Goal: Information Seeking & Learning: Find specific page/section

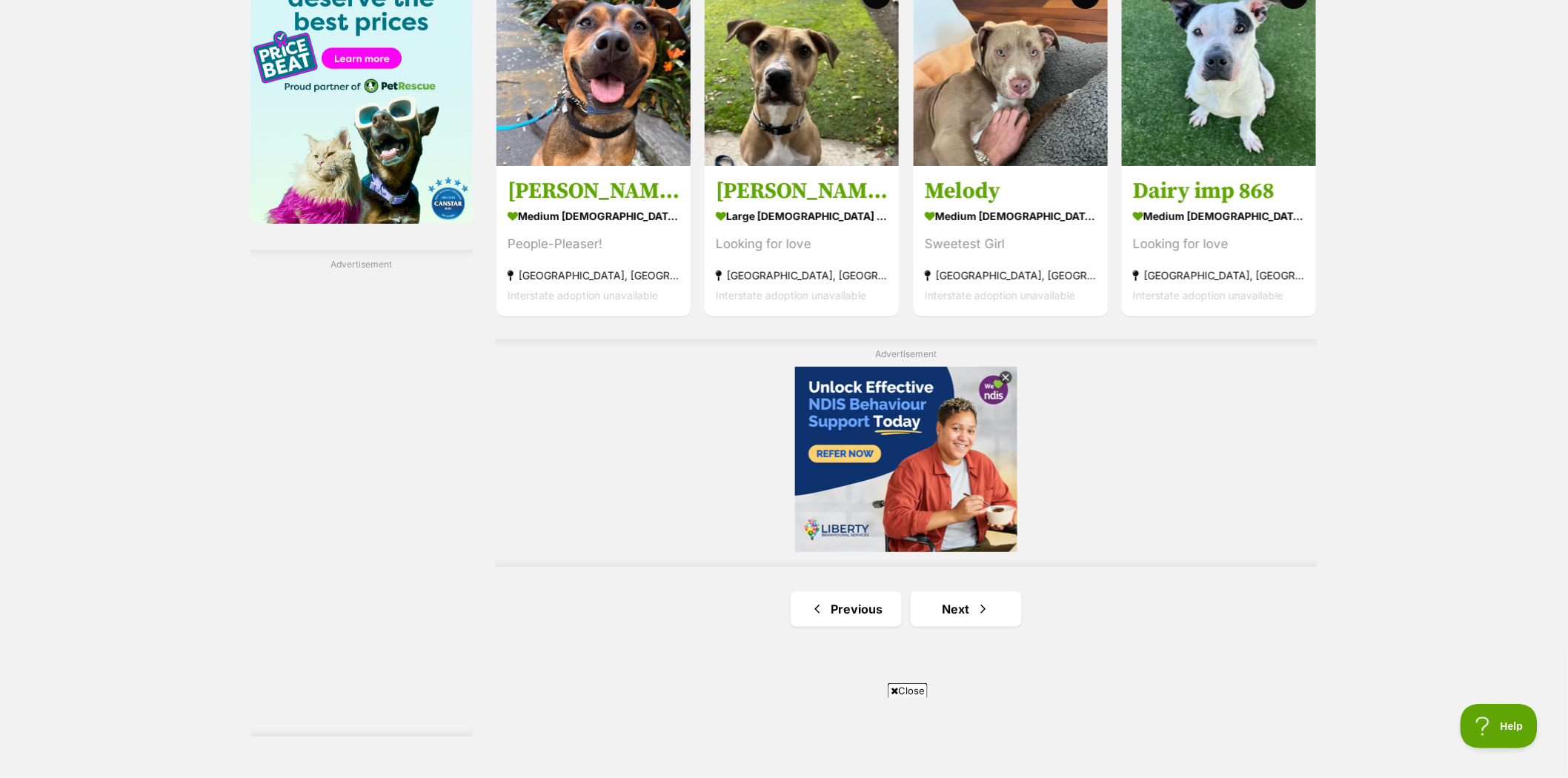
scroll to position [2388, 0]
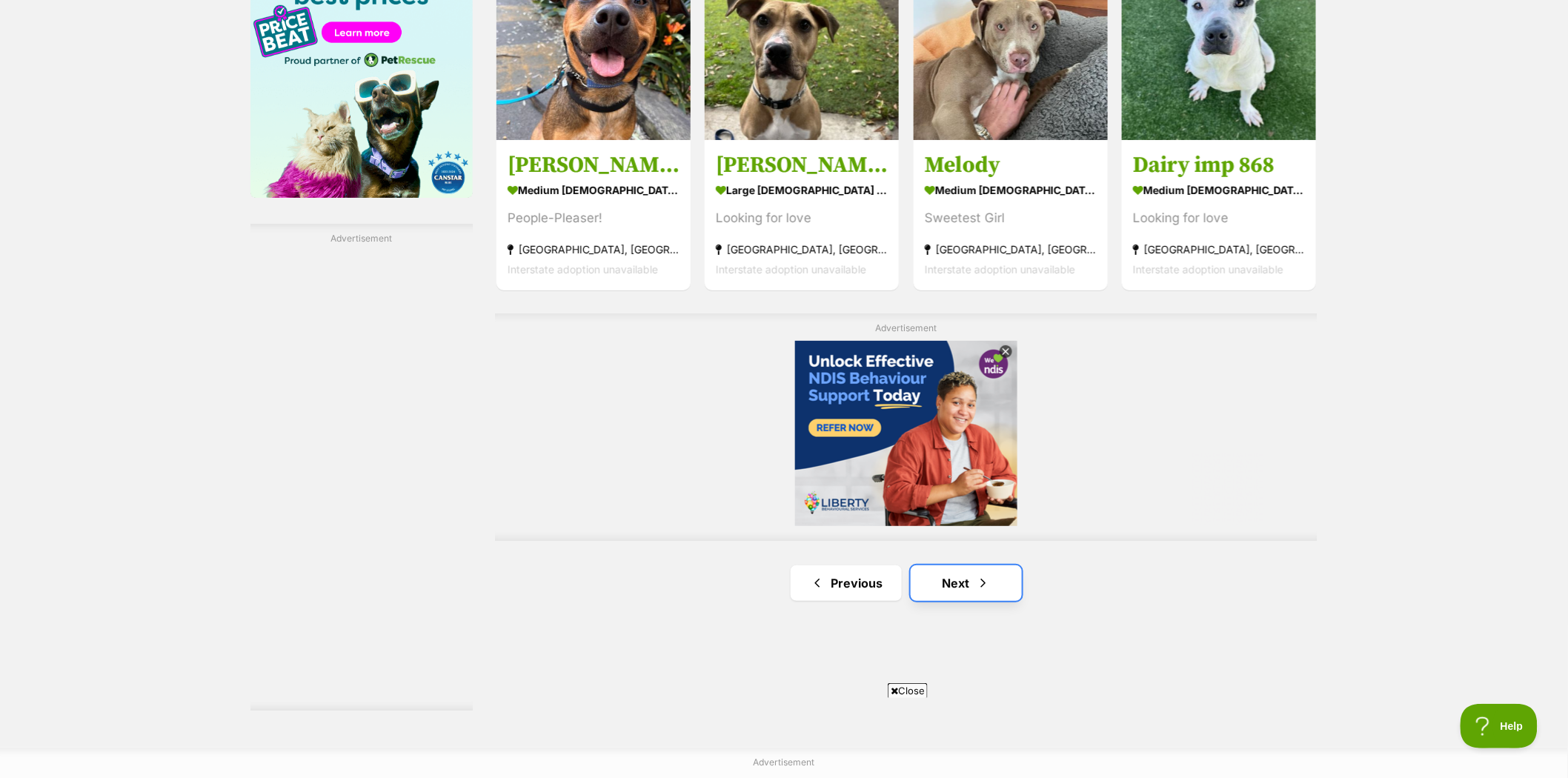
click at [954, 584] on link "Next" at bounding box center [966, 583] width 111 height 35
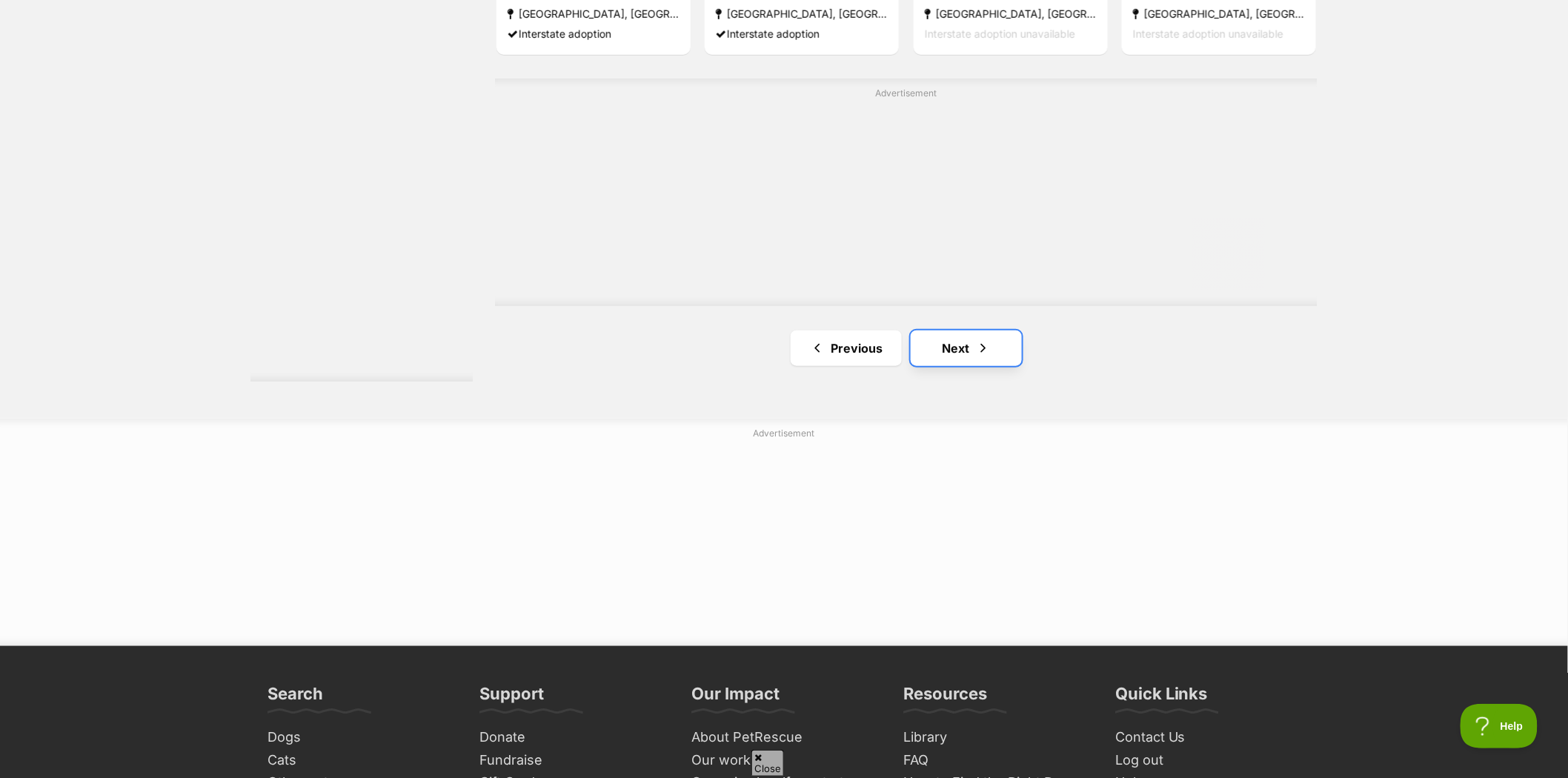
click at [960, 350] on link "Next" at bounding box center [966, 348] width 111 height 35
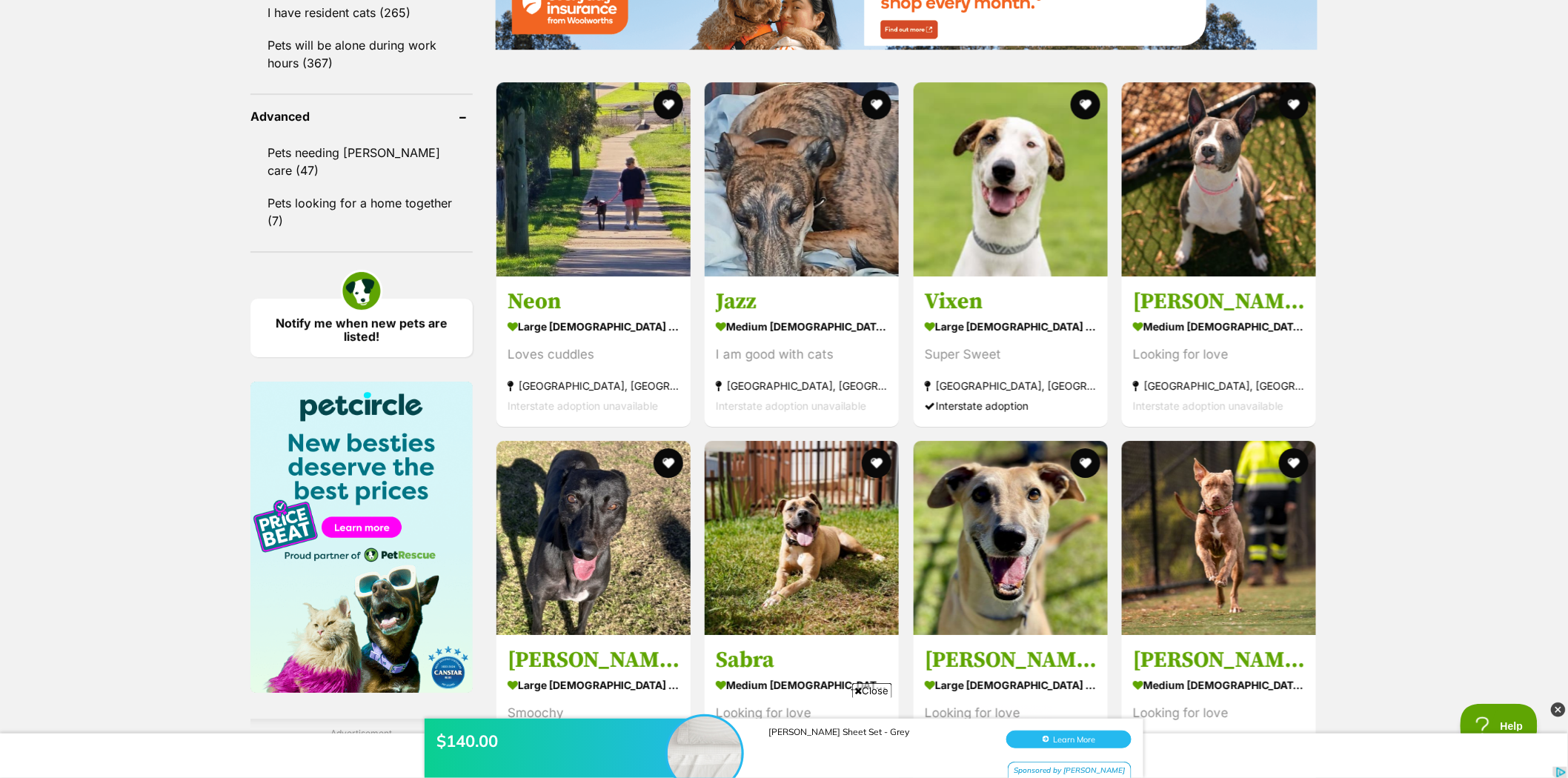
scroll to position [1894, 0]
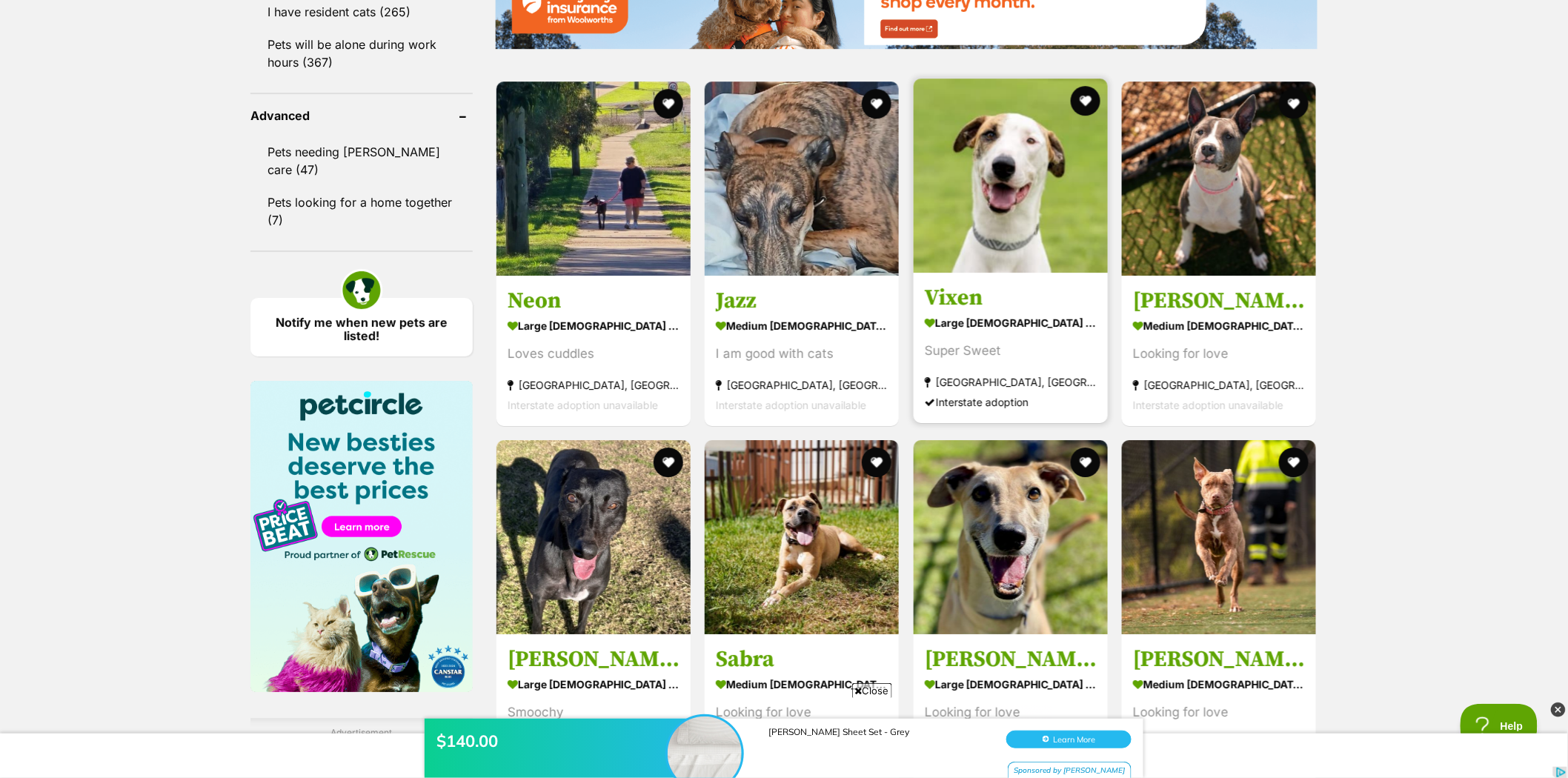
click at [1012, 175] on img at bounding box center [1011, 176] width 194 height 194
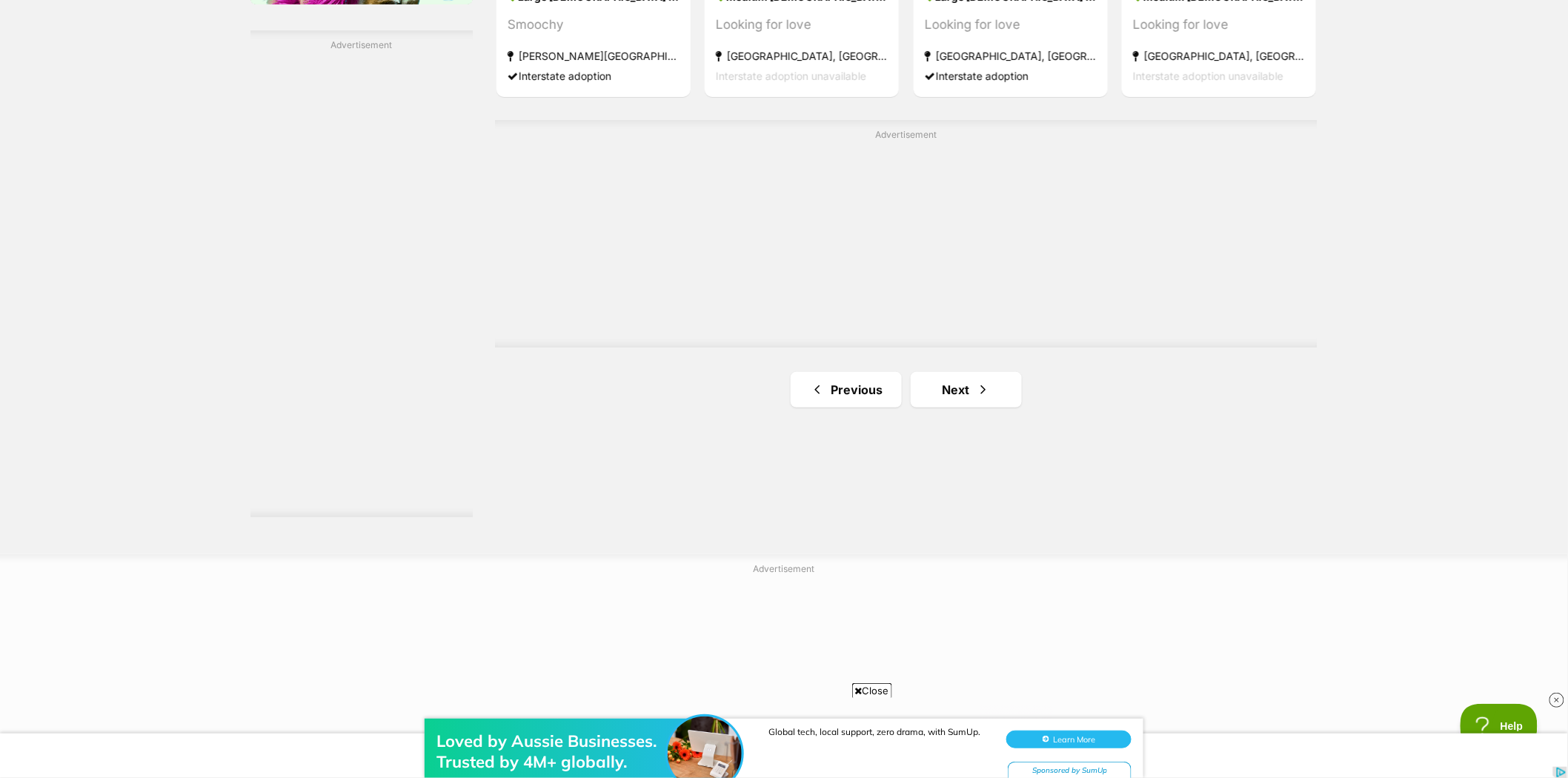
scroll to position [2552, 0]
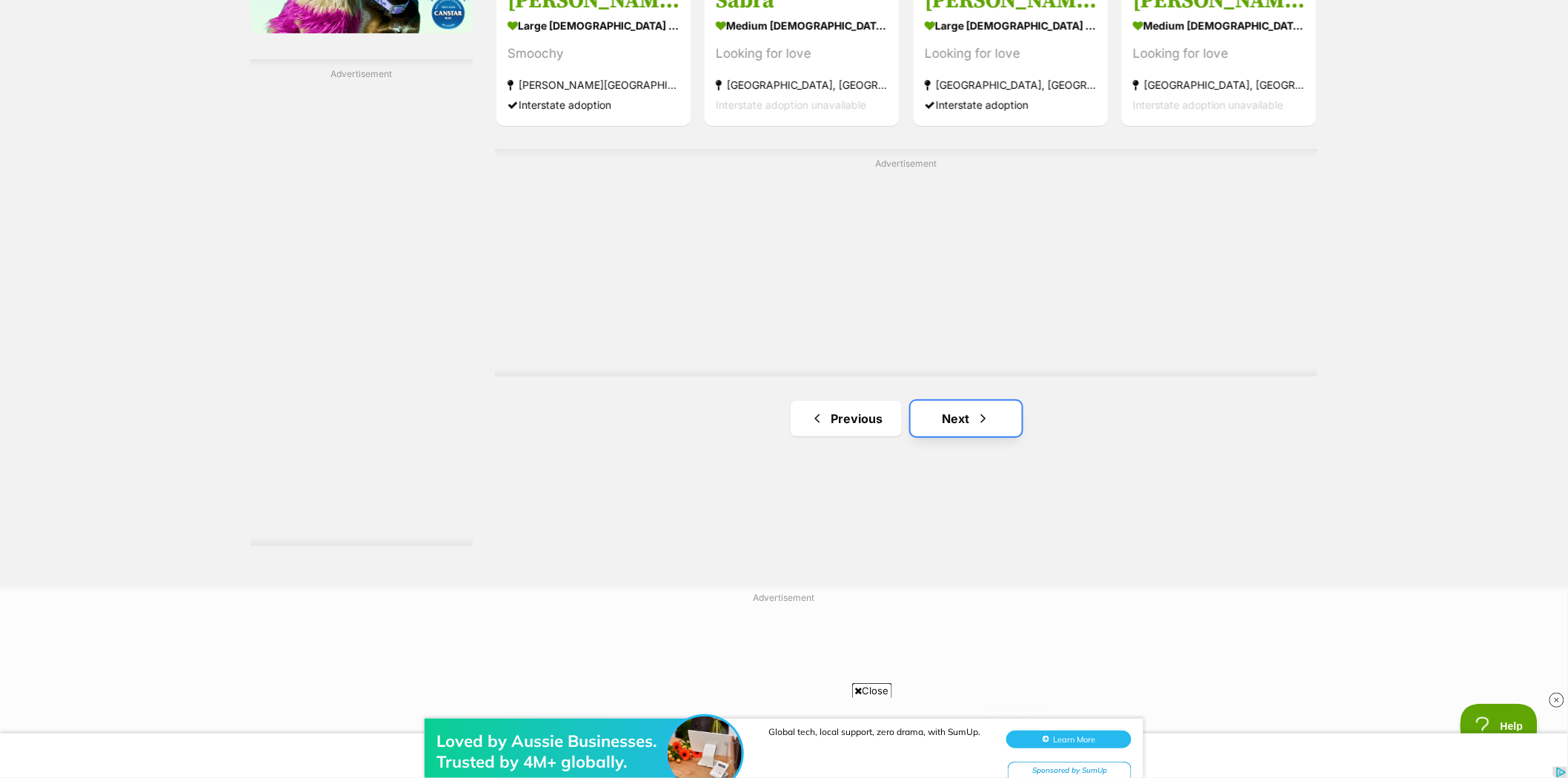
click at [960, 416] on link "Next" at bounding box center [966, 419] width 111 height 35
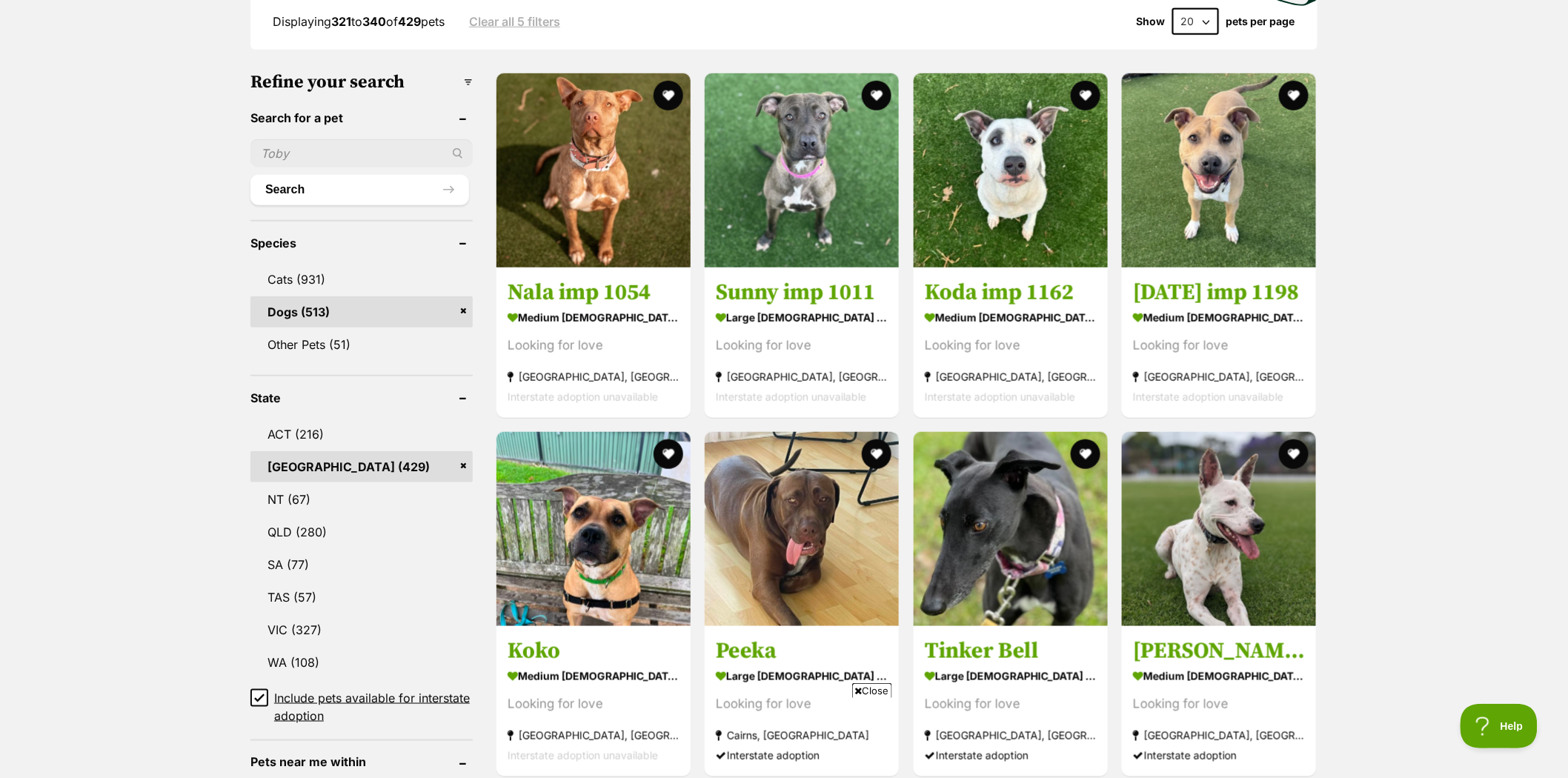
scroll to position [412, 0]
click at [870, 691] on span "Close" at bounding box center [872, 690] width 40 height 14
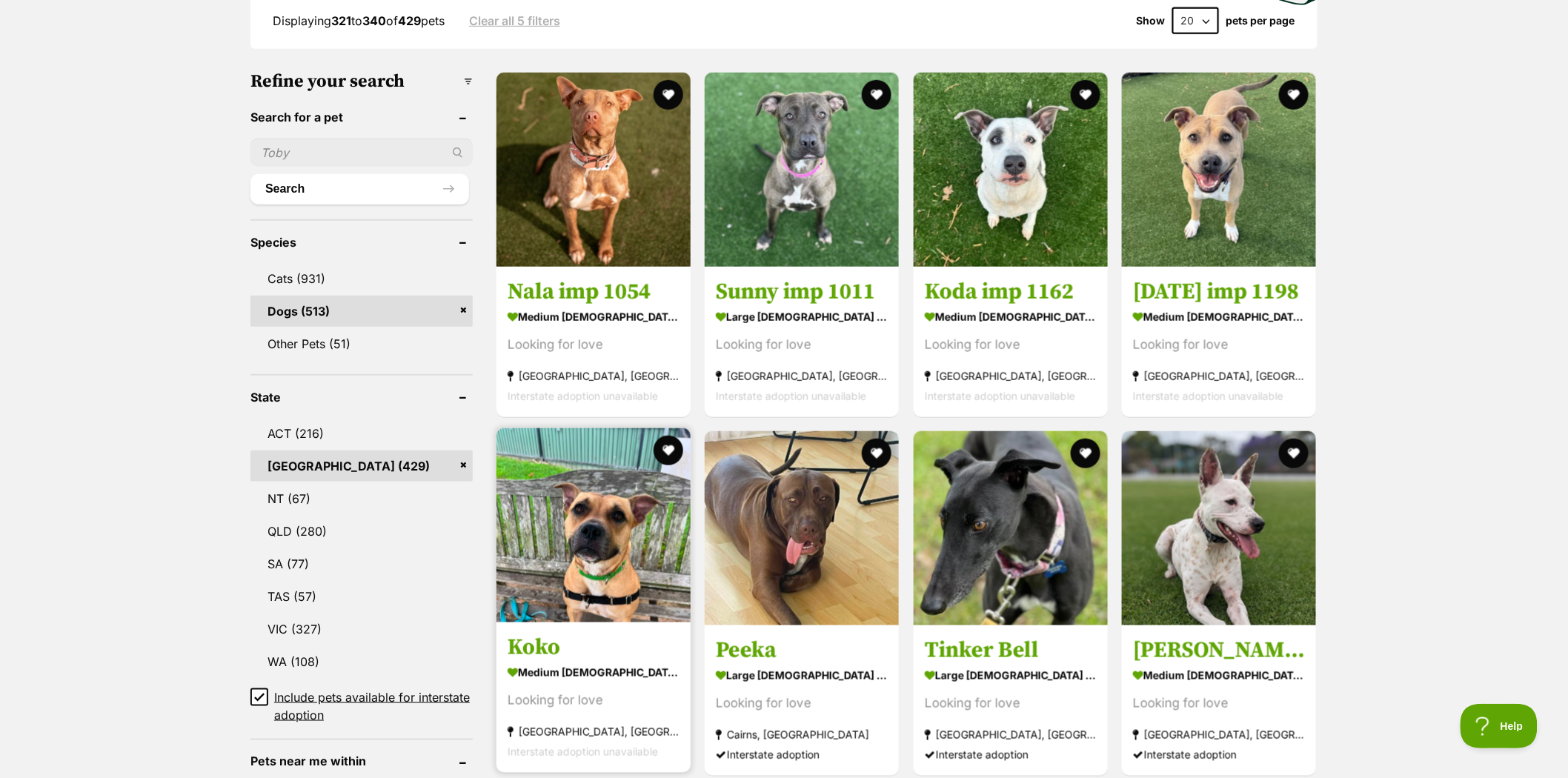
click at [579, 538] on img at bounding box center [594, 526] width 194 height 194
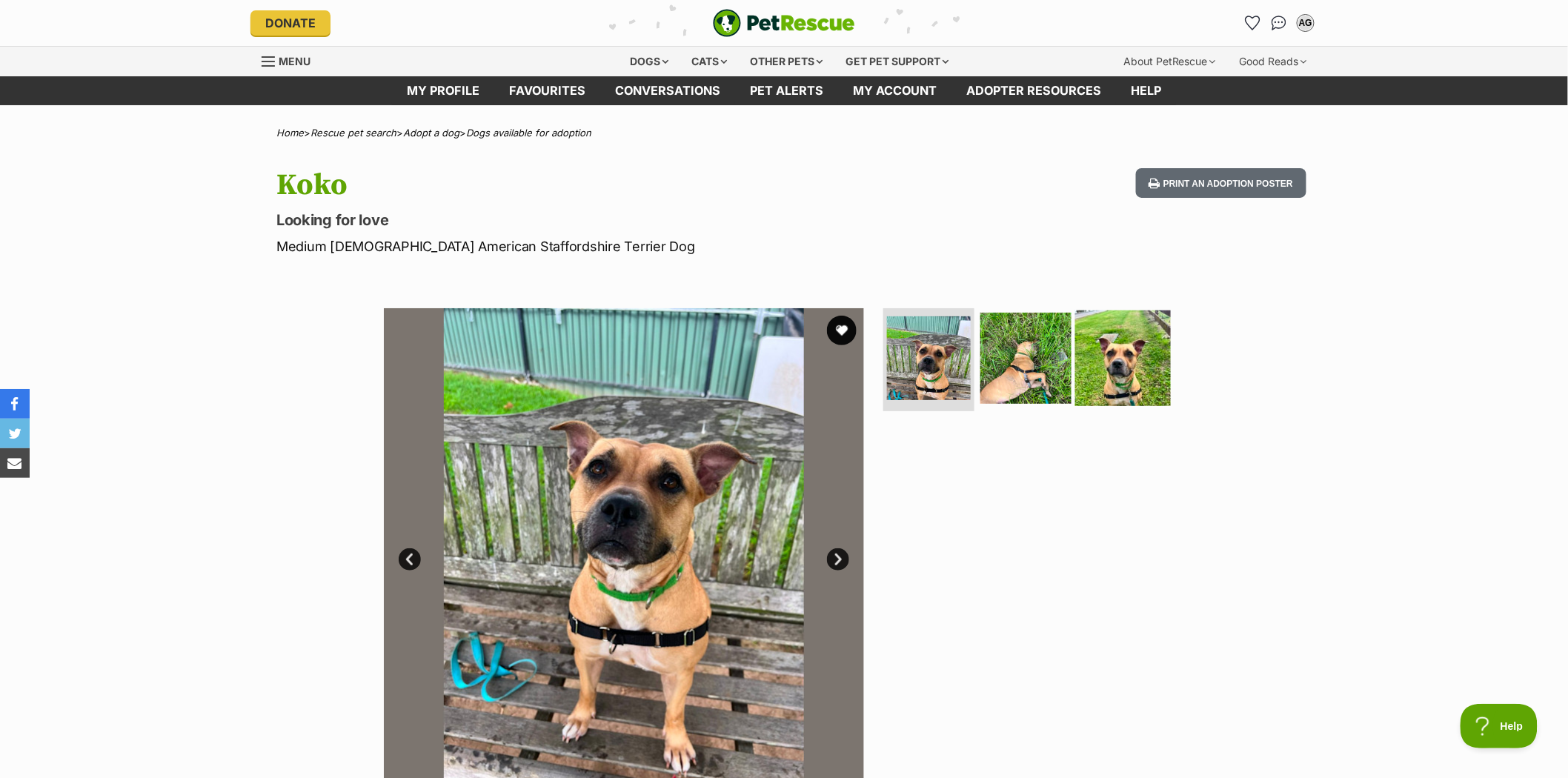
click at [1097, 369] on img at bounding box center [1123, 357] width 96 height 96
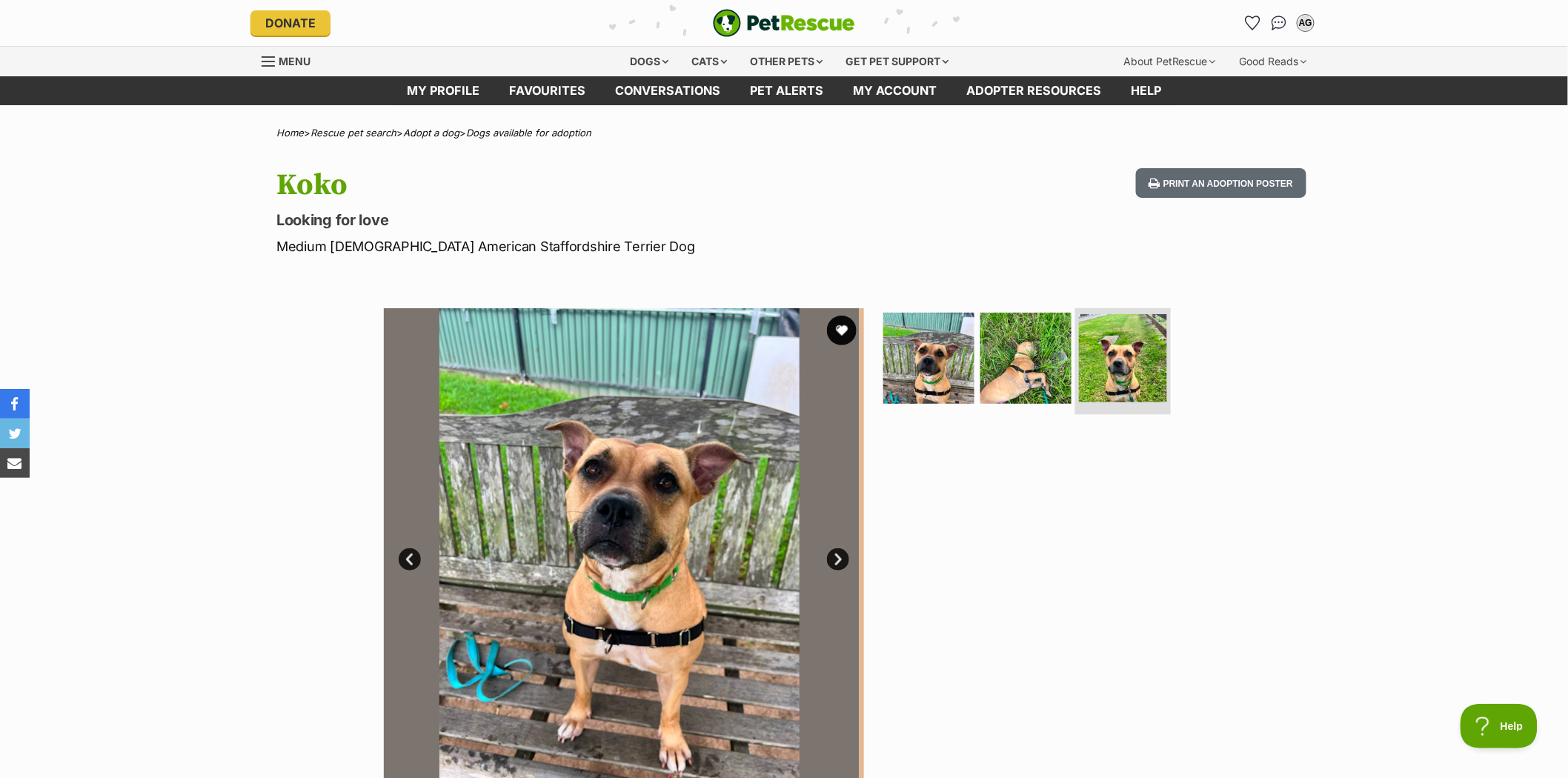
click at [1097, 369] on img at bounding box center [1123, 358] width 88 height 88
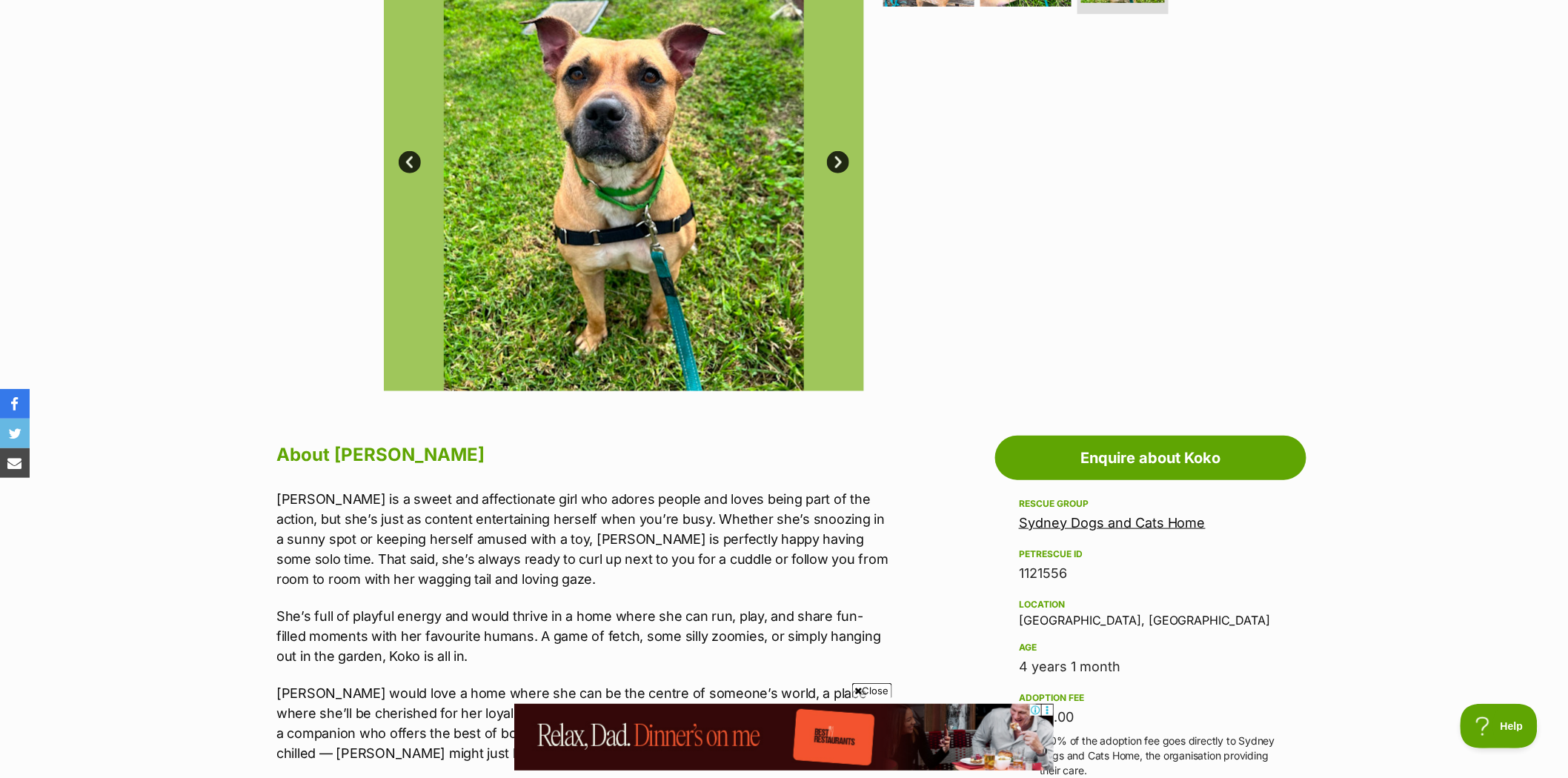
scroll to position [658, 0]
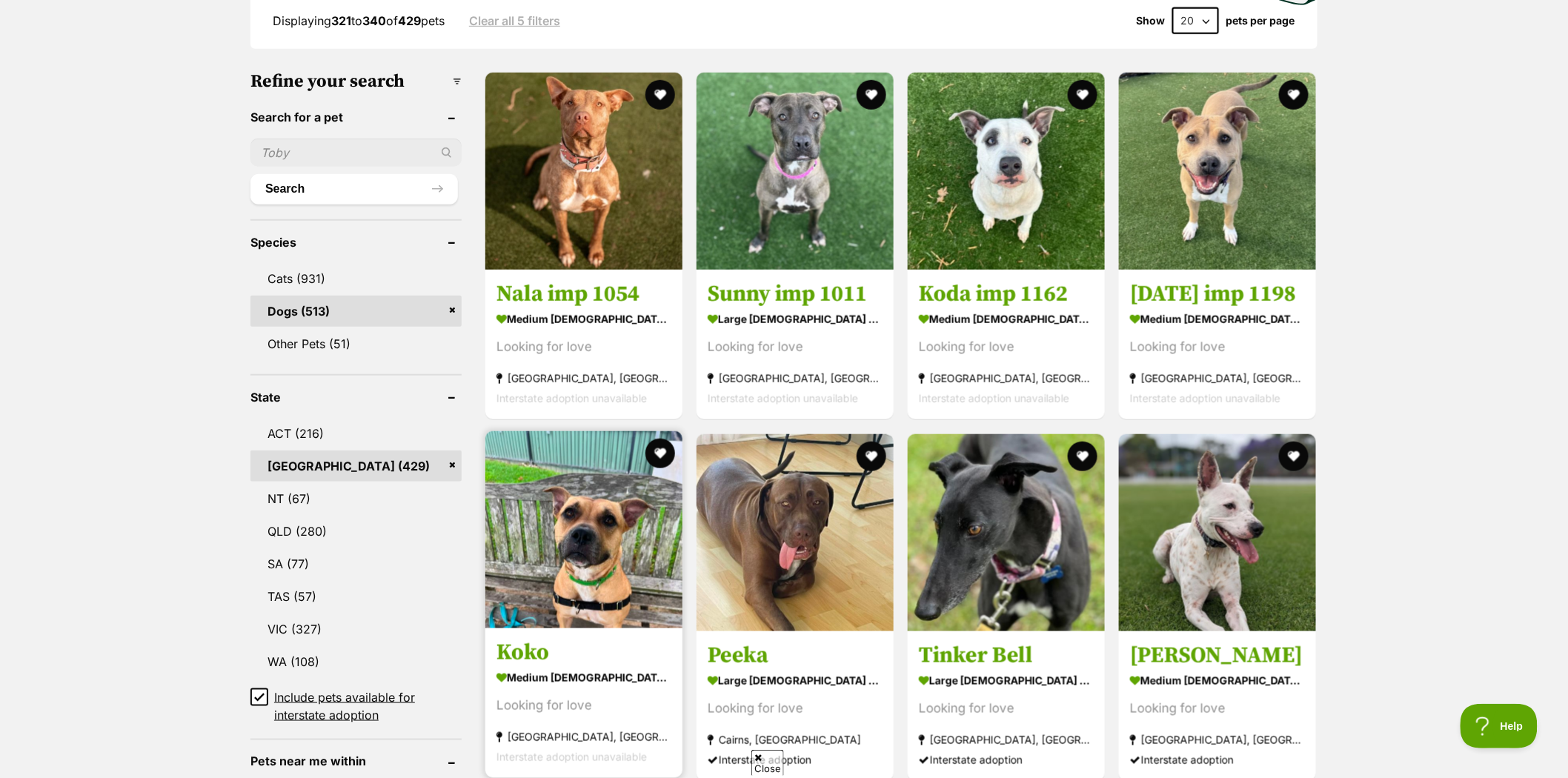
click at [609, 506] on img at bounding box center [583, 530] width 197 height 197
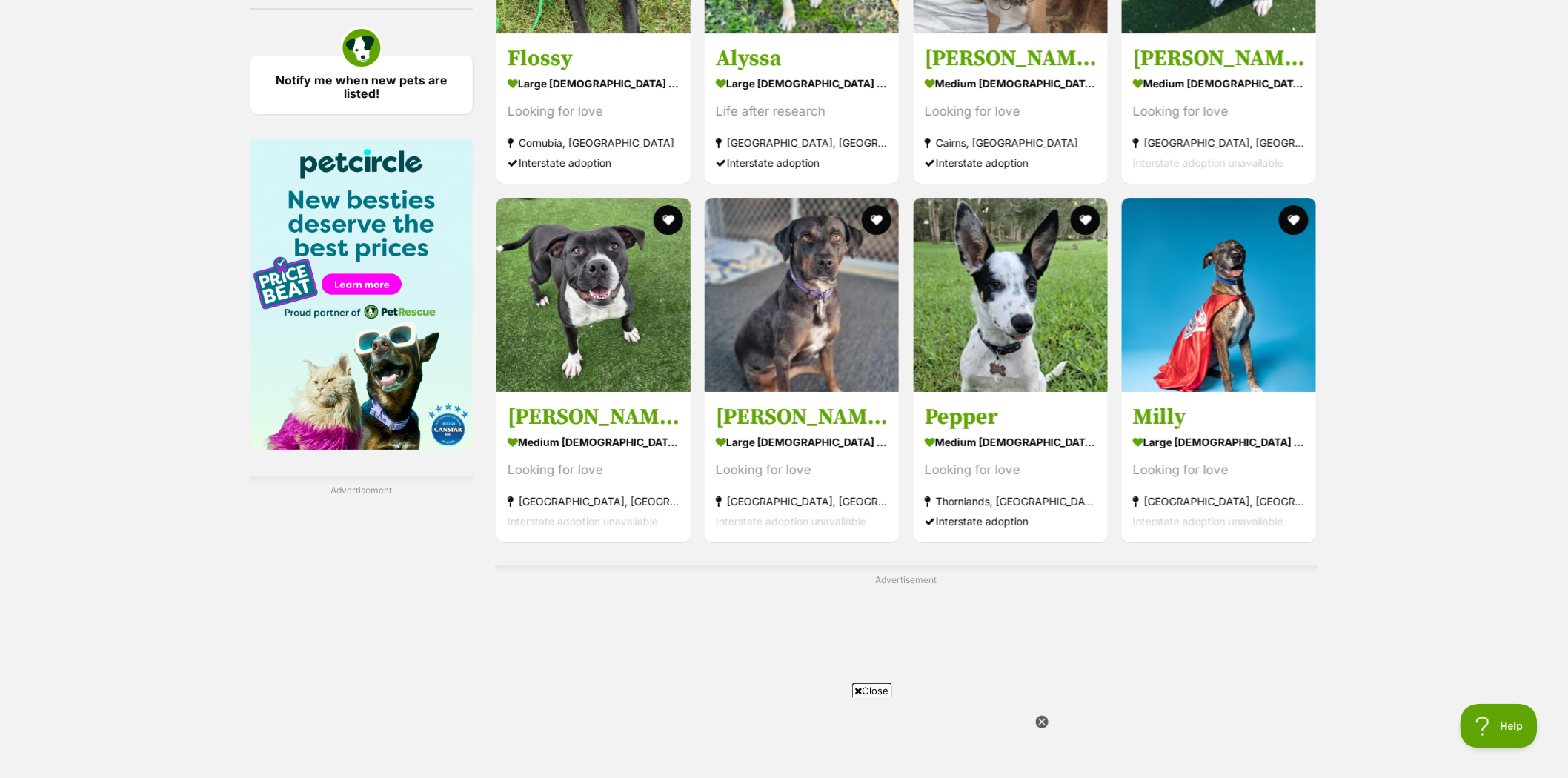
scroll to position [2140, 0]
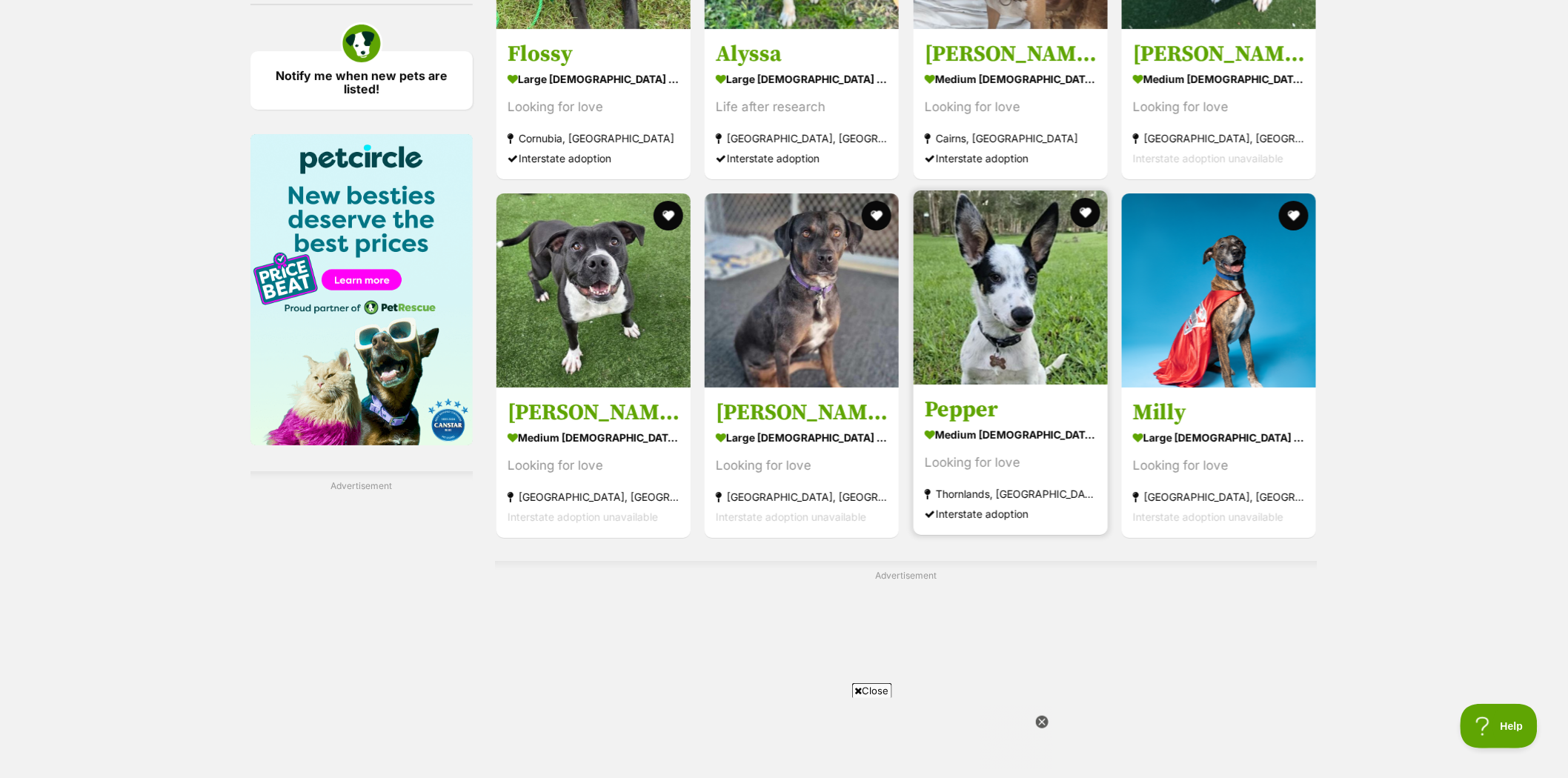
click at [1031, 285] on img at bounding box center [1011, 288] width 194 height 194
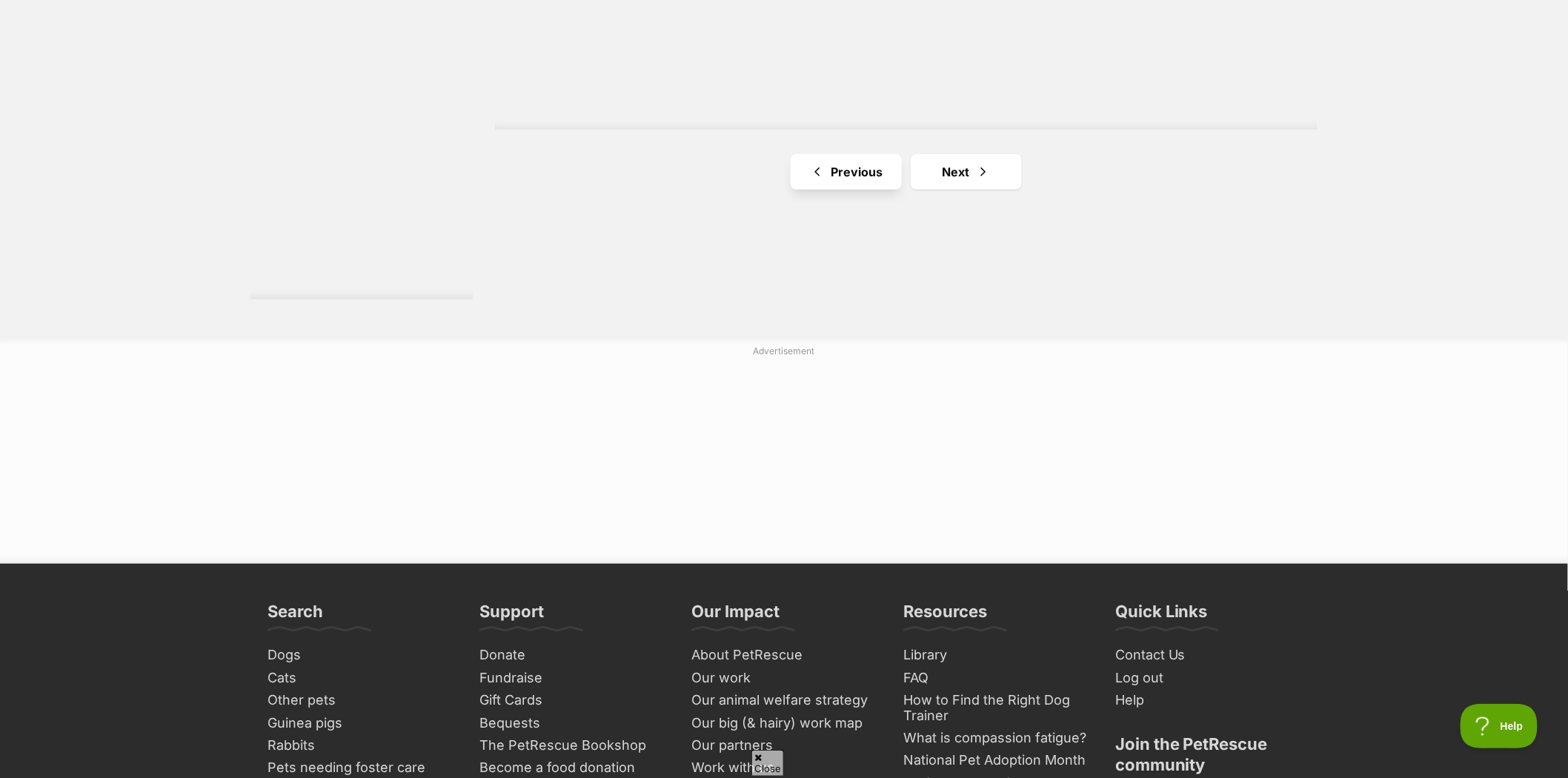
scroll to position [0, 0]
click at [965, 174] on link "Next" at bounding box center [966, 172] width 111 height 35
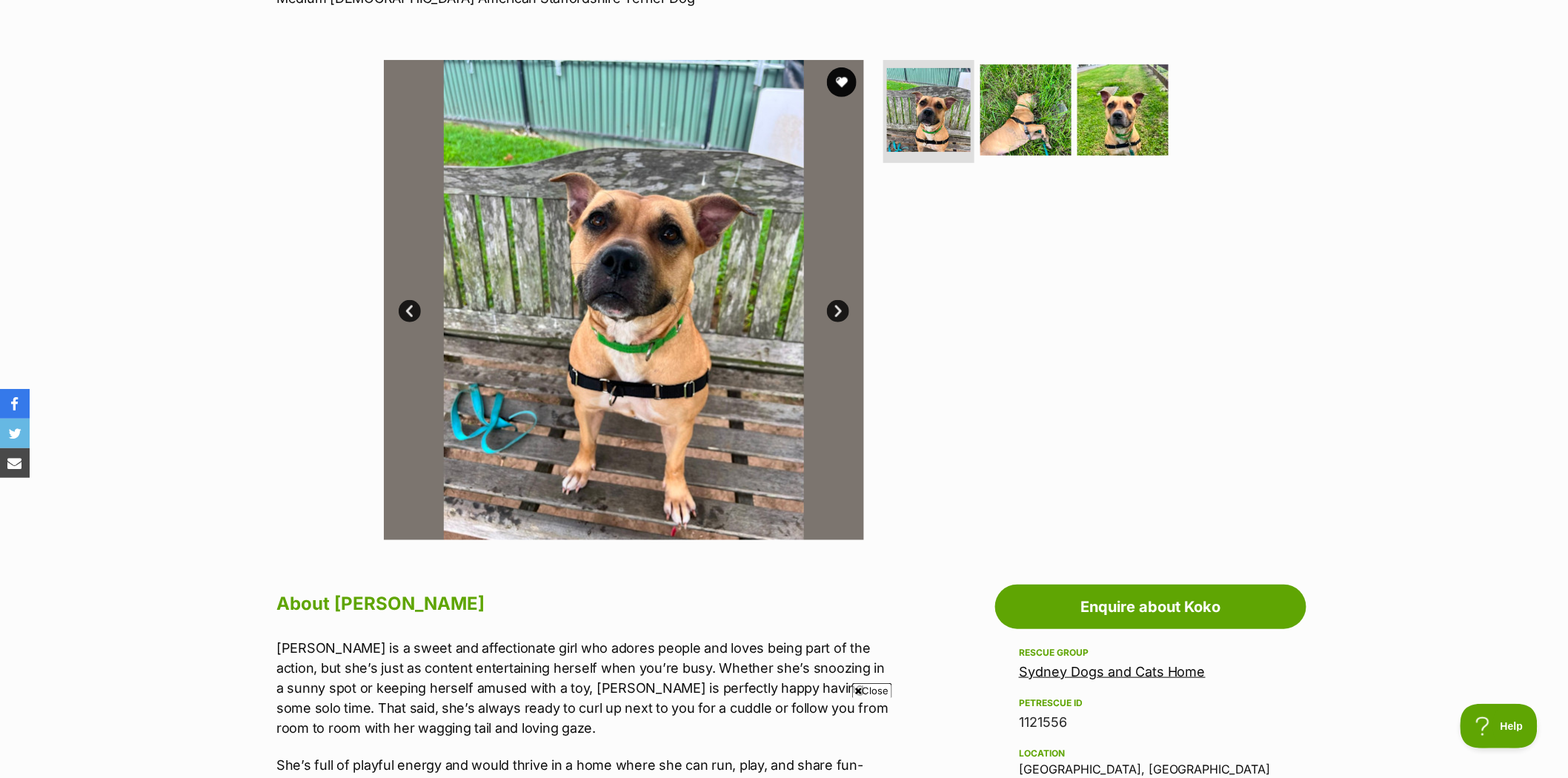
scroll to position [247, 0]
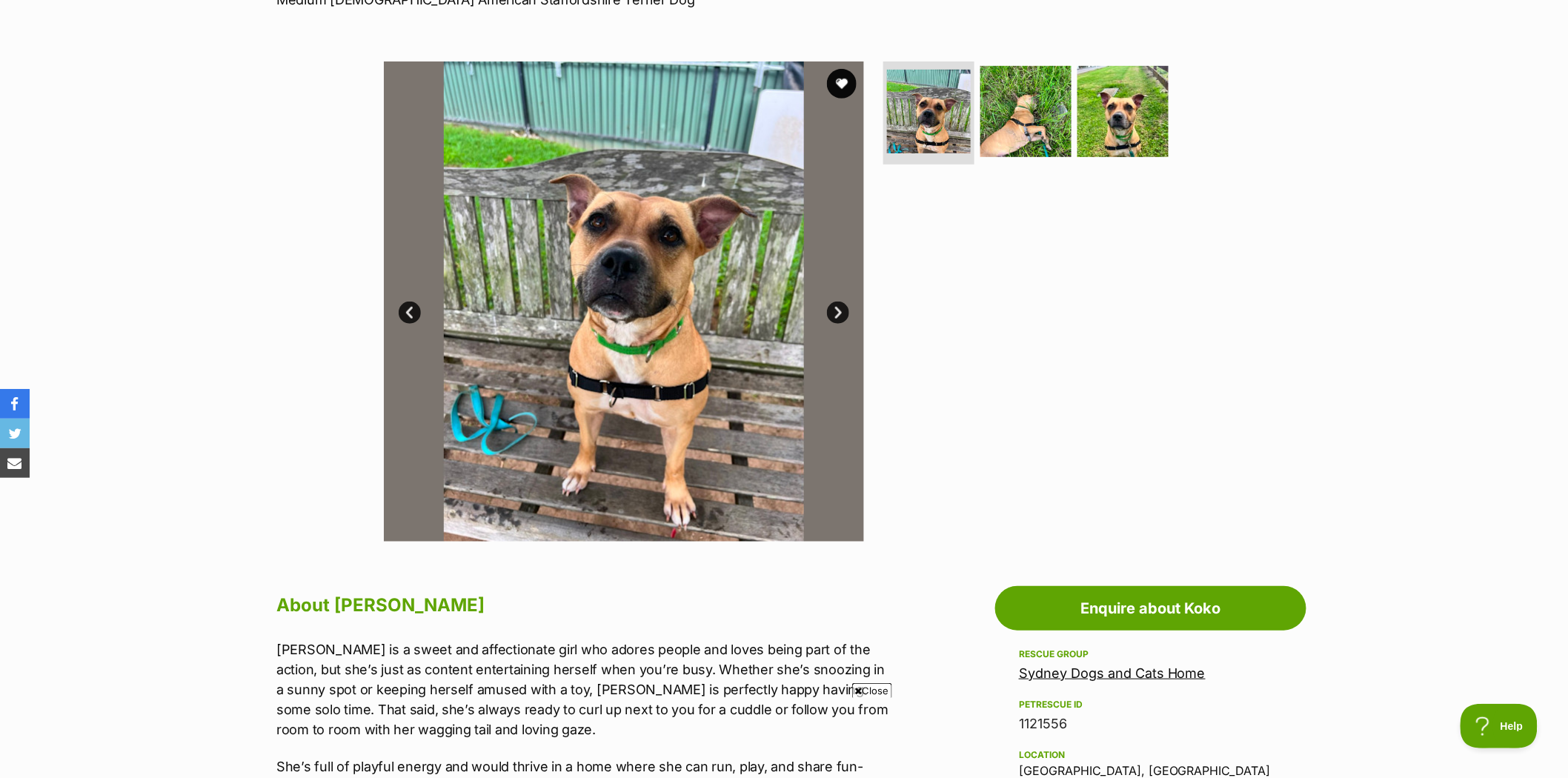
click at [836, 312] on link "Next" at bounding box center [838, 313] width 23 height 23
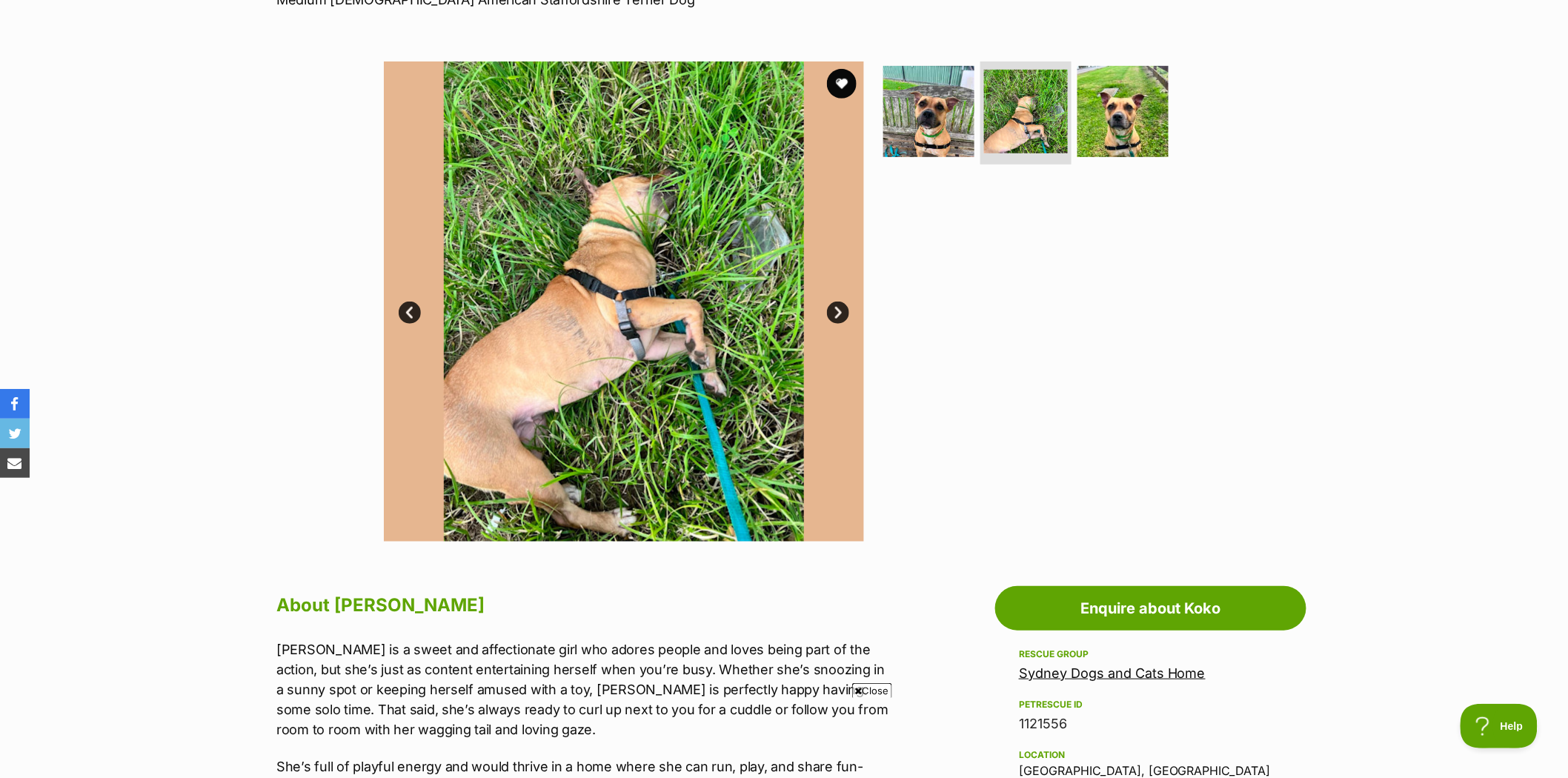
click at [836, 312] on link "Next" at bounding box center [838, 313] width 23 height 23
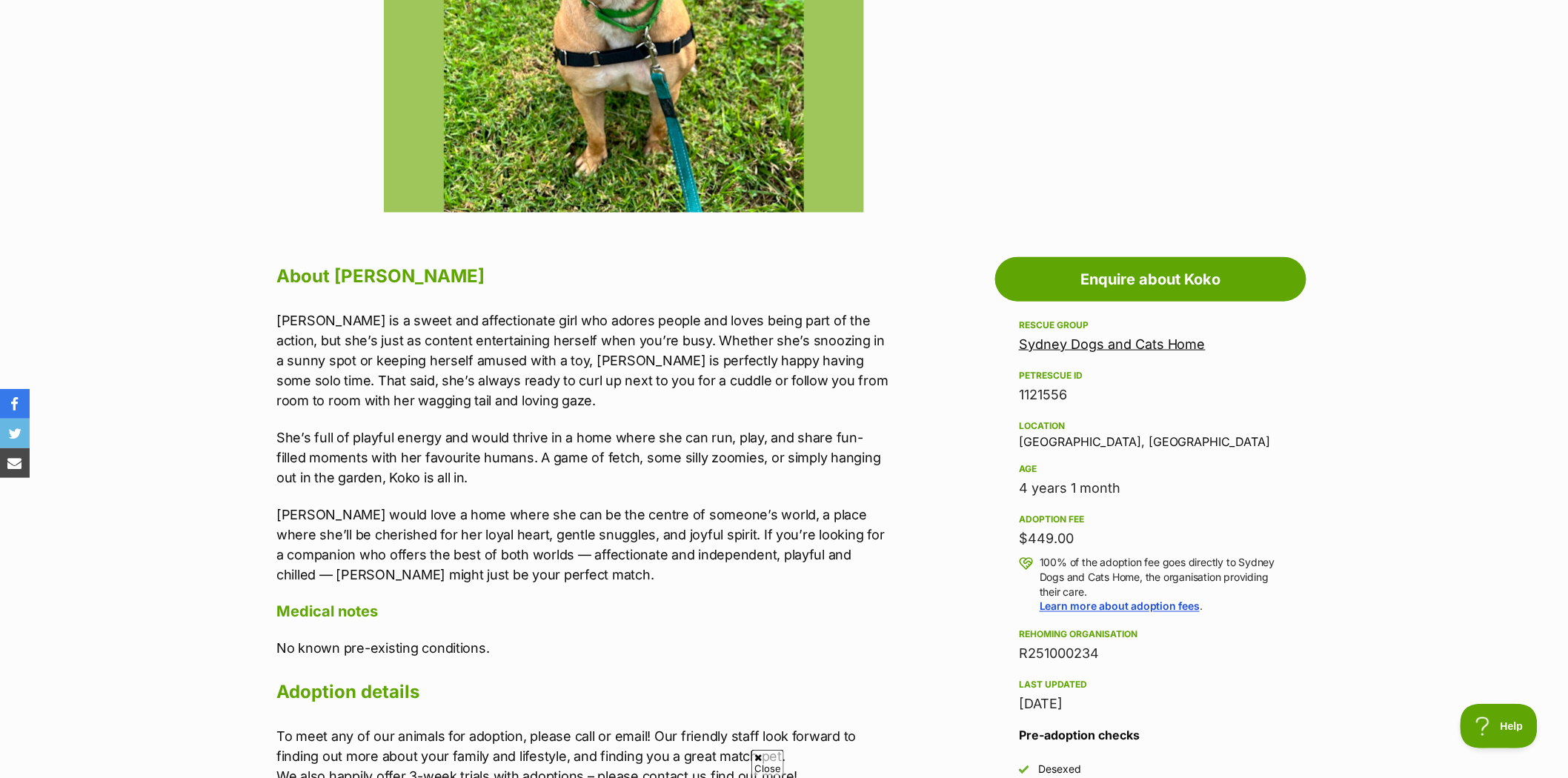
scroll to position [0, 0]
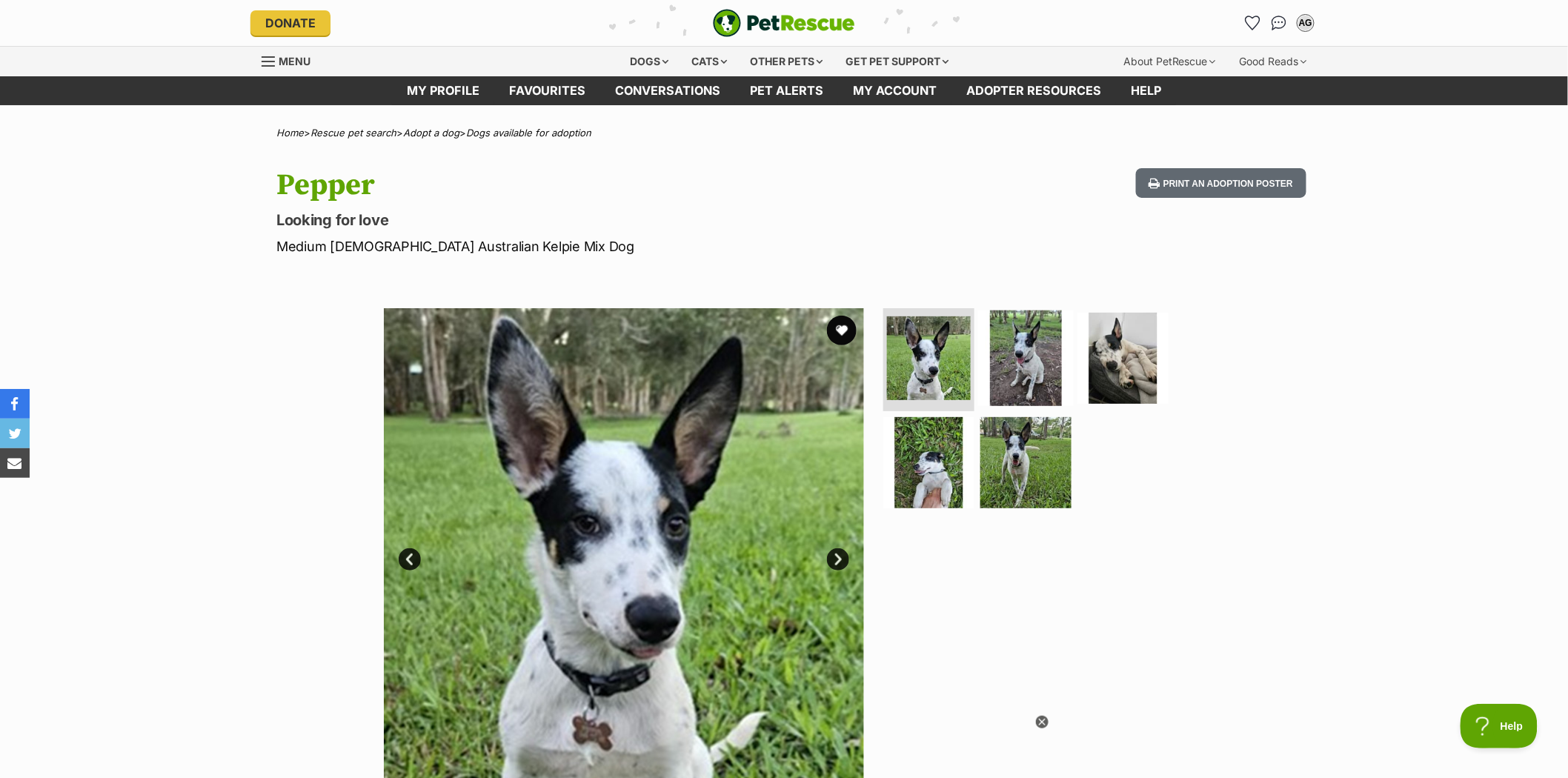
click at [1024, 354] on img at bounding box center [1026, 357] width 96 height 96
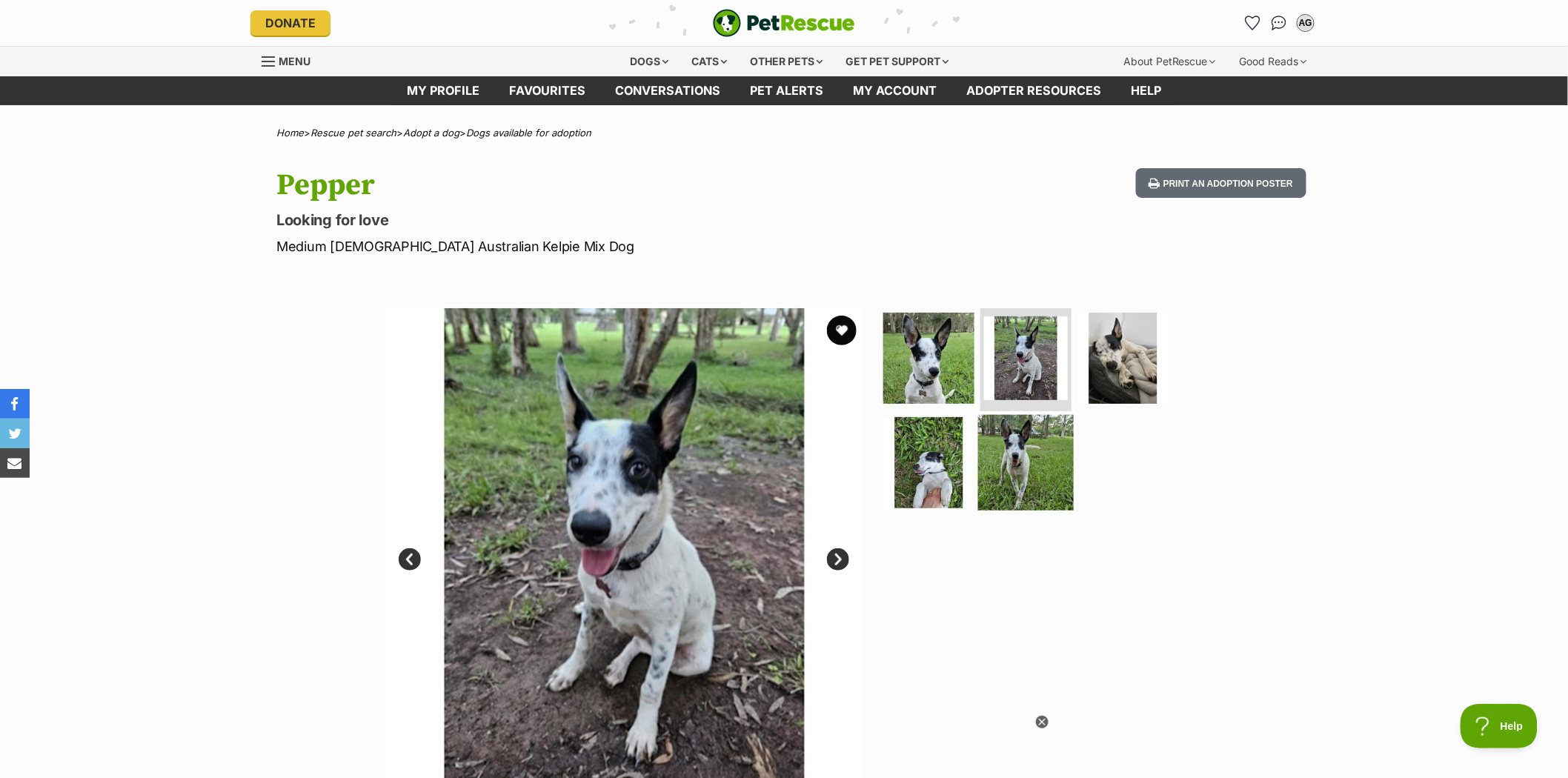
click at [1009, 467] on img at bounding box center [1026, 462] width 96 height 96
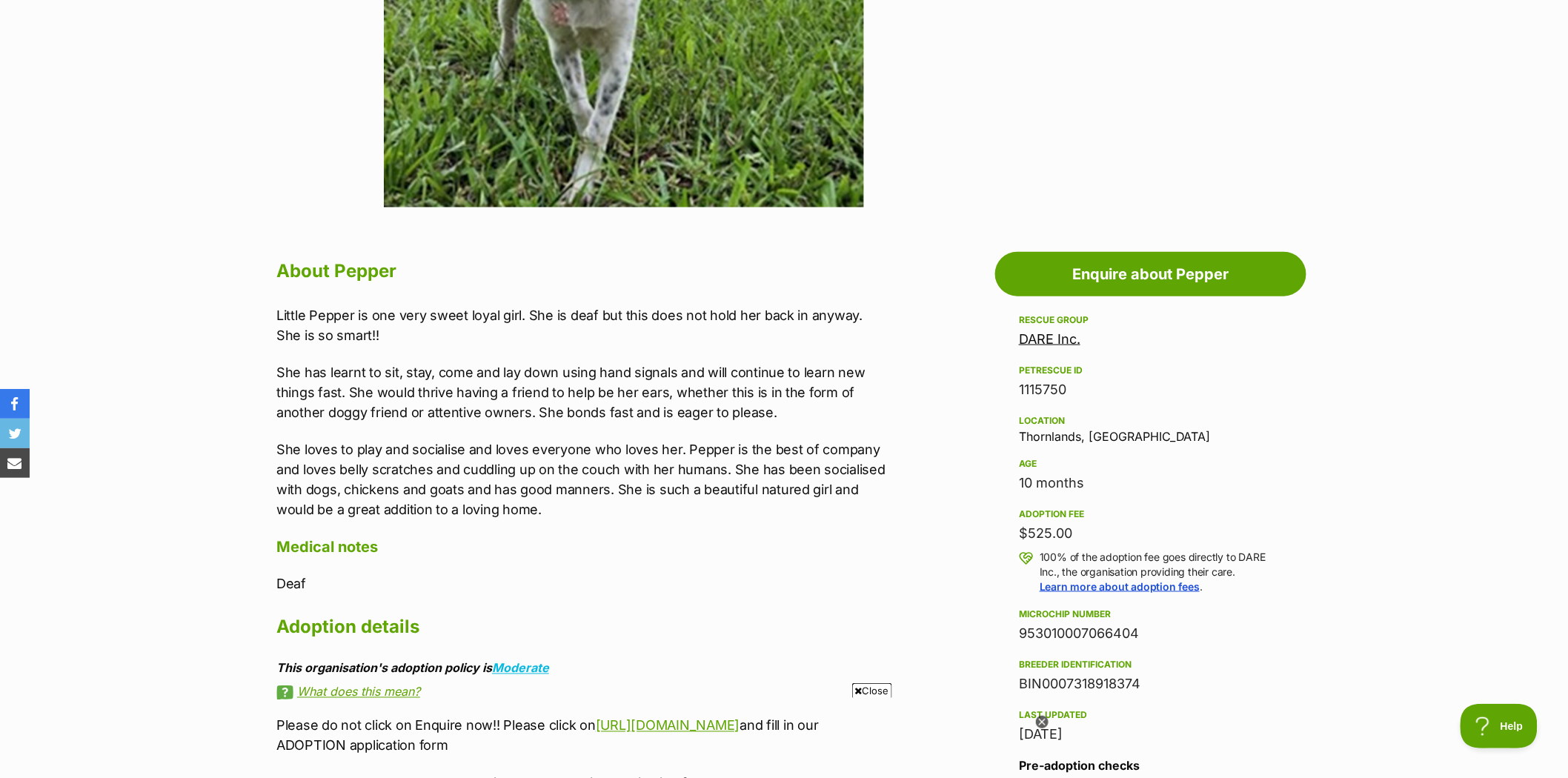
scroll to position [741, 0]
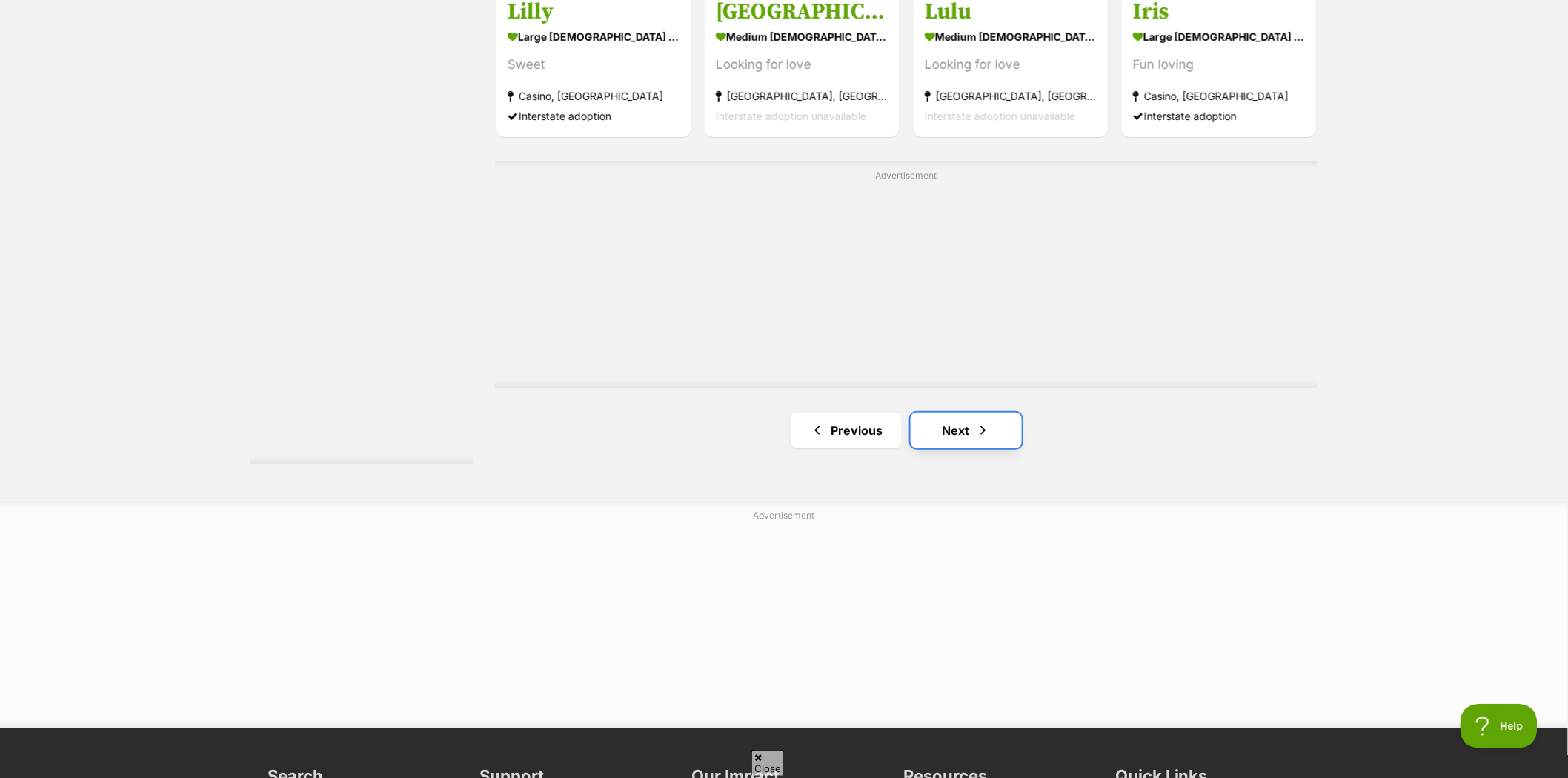
click at [960, 428] on link "Next" at bounding box center [966, 431] width 111 height 35
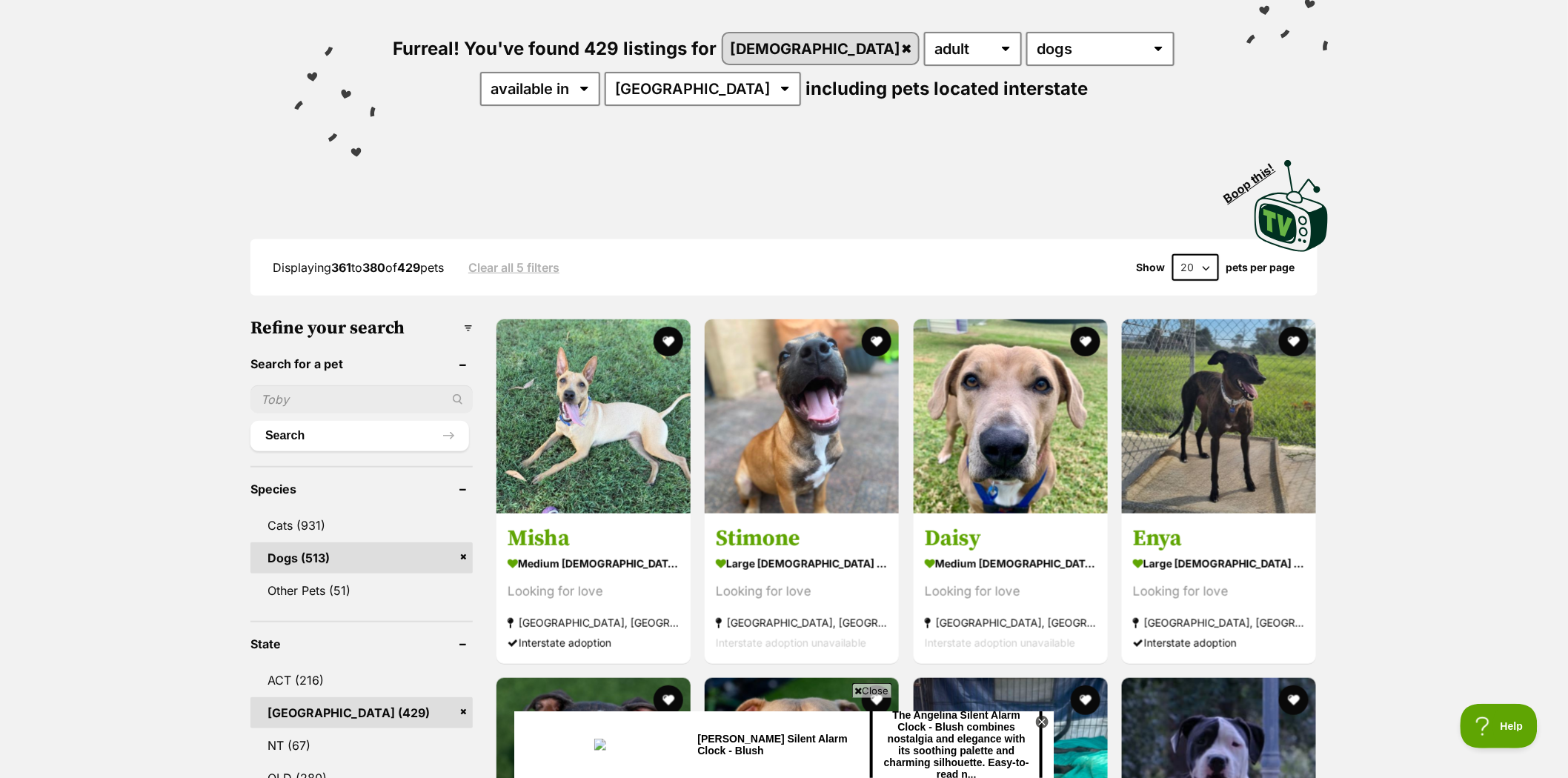
click at [876, 690] on span "Close" at bounding box center [872, 690] width 40 height 14
click at [1042, 719] on icon at bounding box center [1042, 723] width 13 height 13
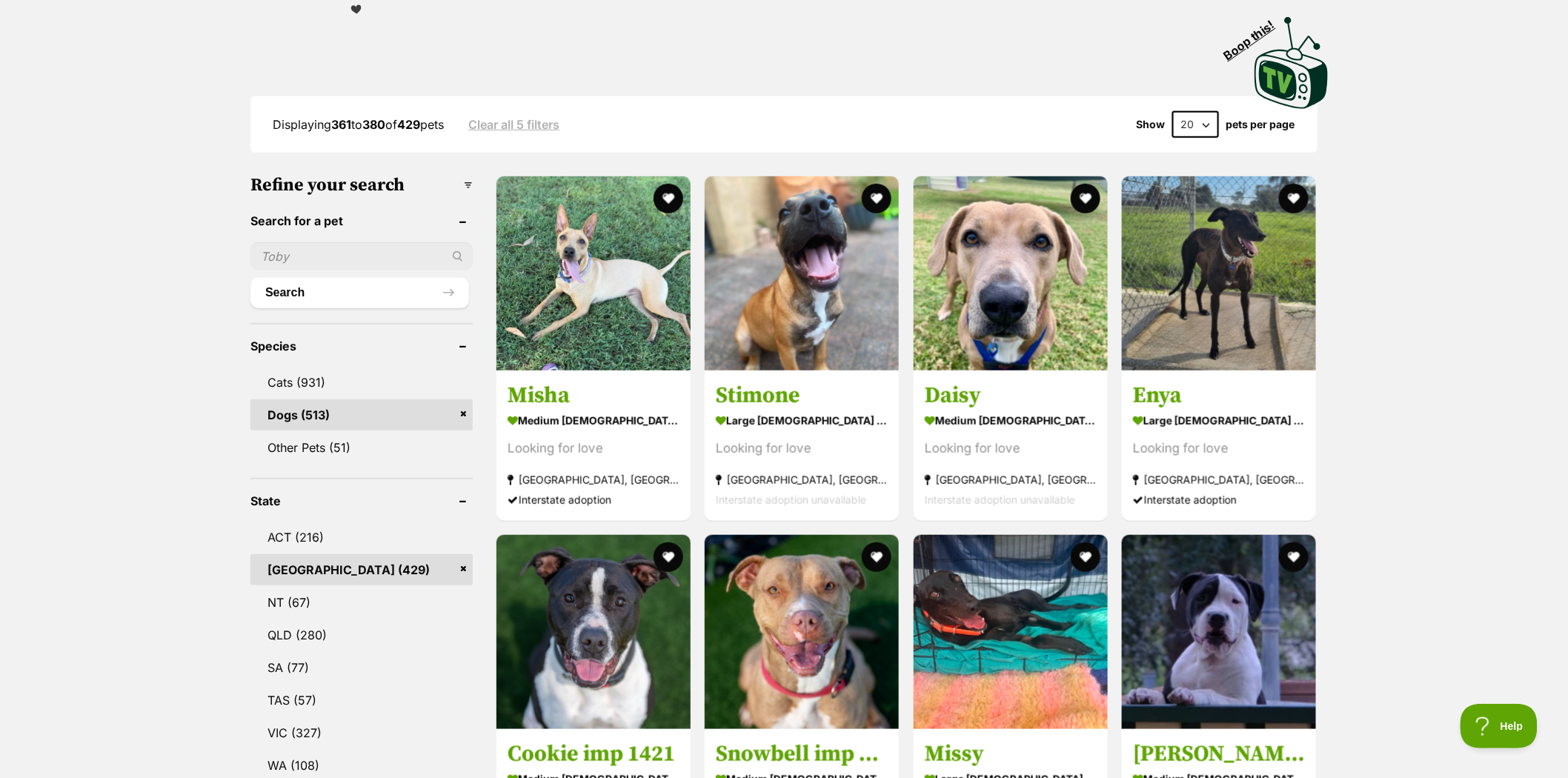
scroll to position [329, 0]
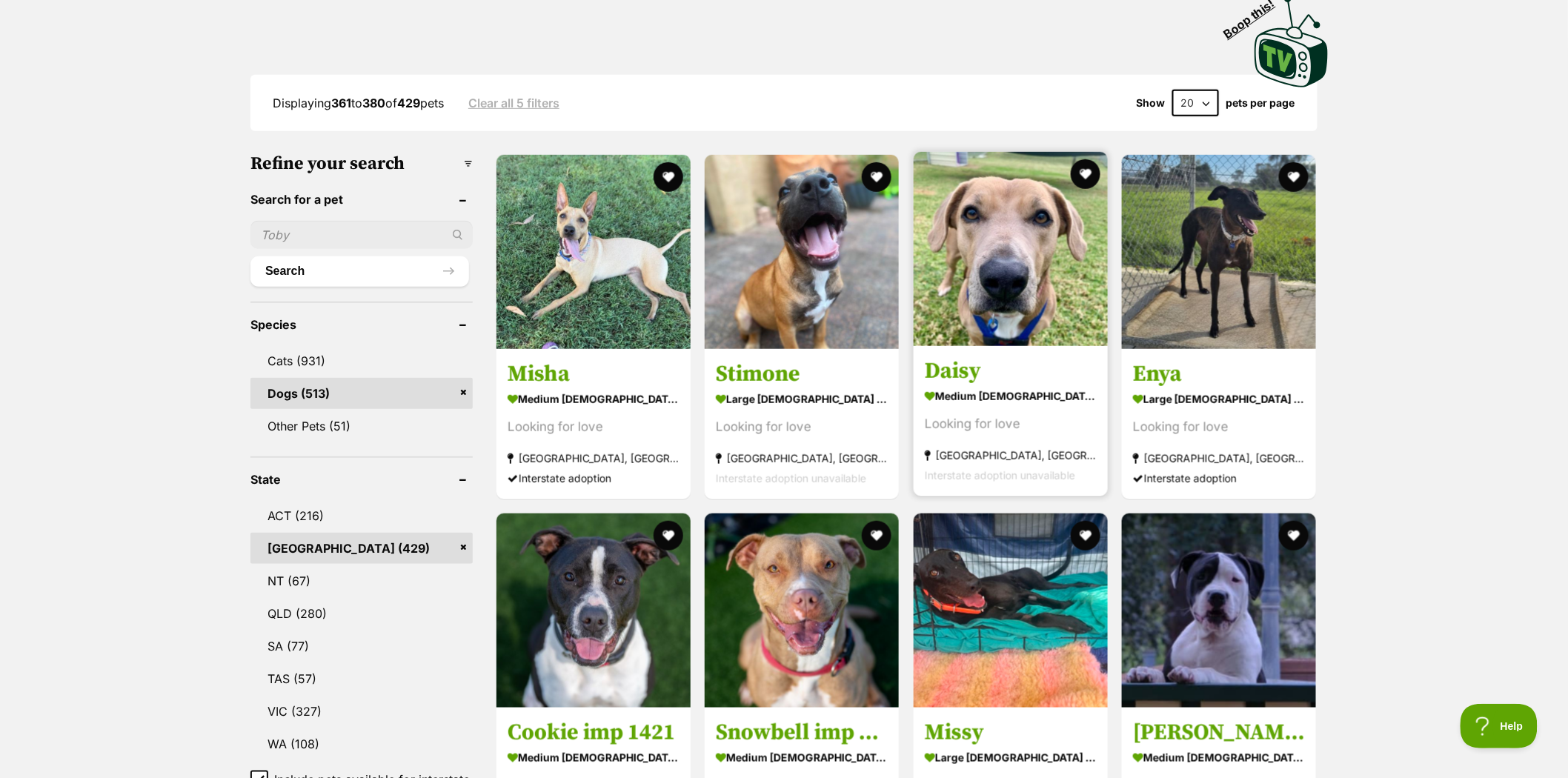
click at [997, 209] on img at bounding box center [1011, 249] width 194 height 194
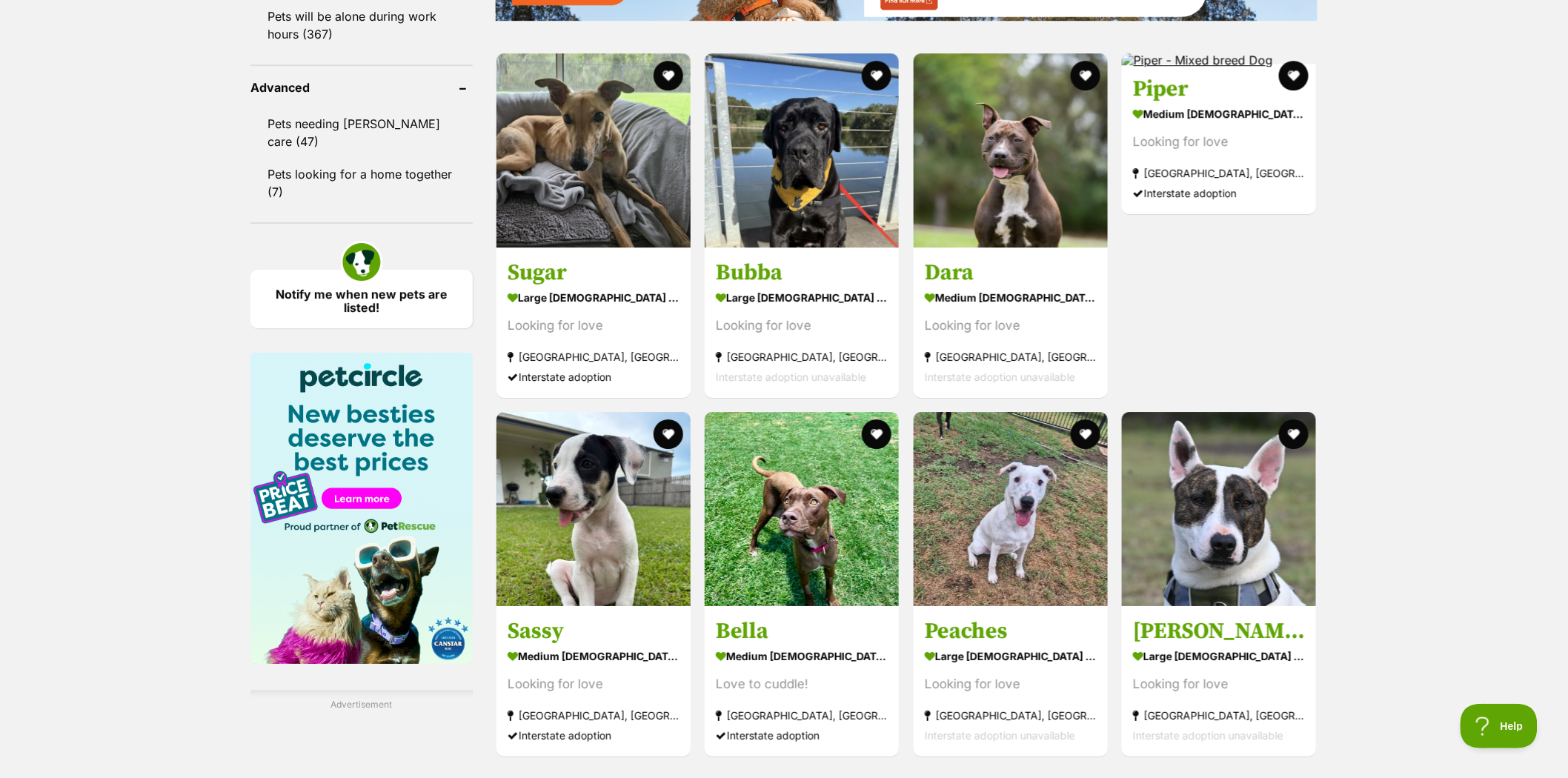
scroll to position [1976, 0]
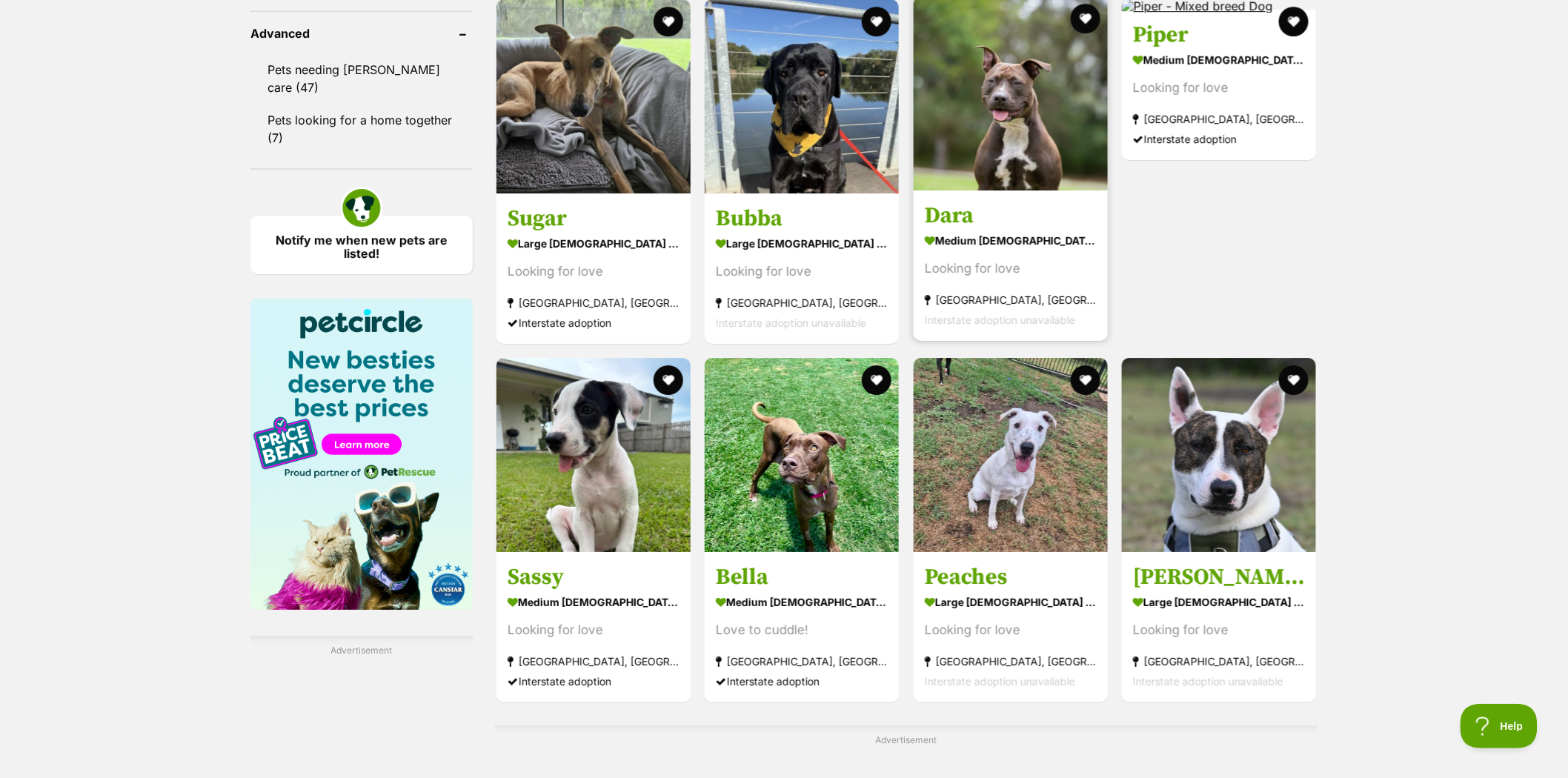
click at [1030, 94] on img at bounding box center [1011, 93] width 194 height 194
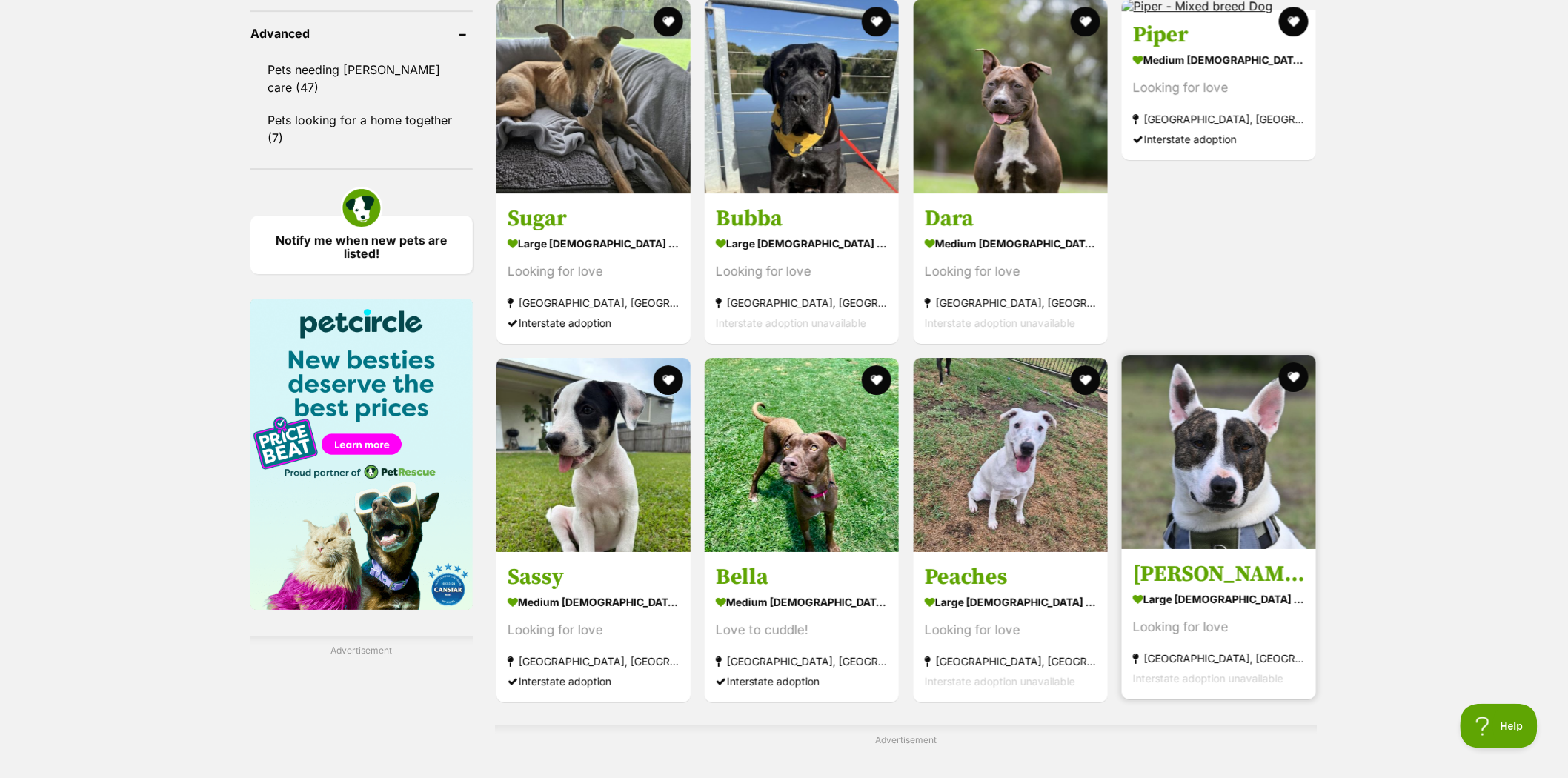
click at [1220, 453] on img at bounding box center [1219, 452] width 194 height 194
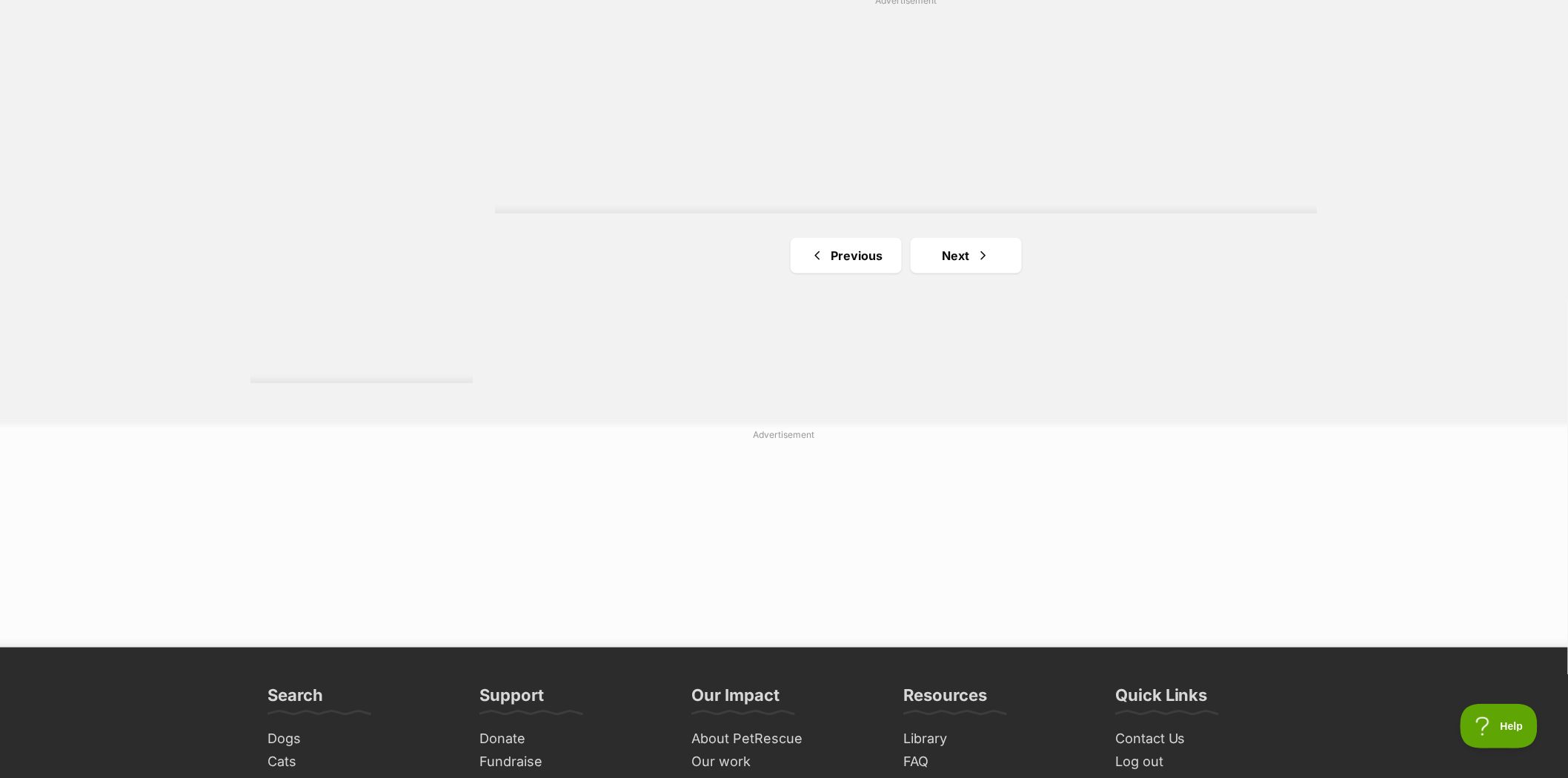
scroll to position [2717, 0]
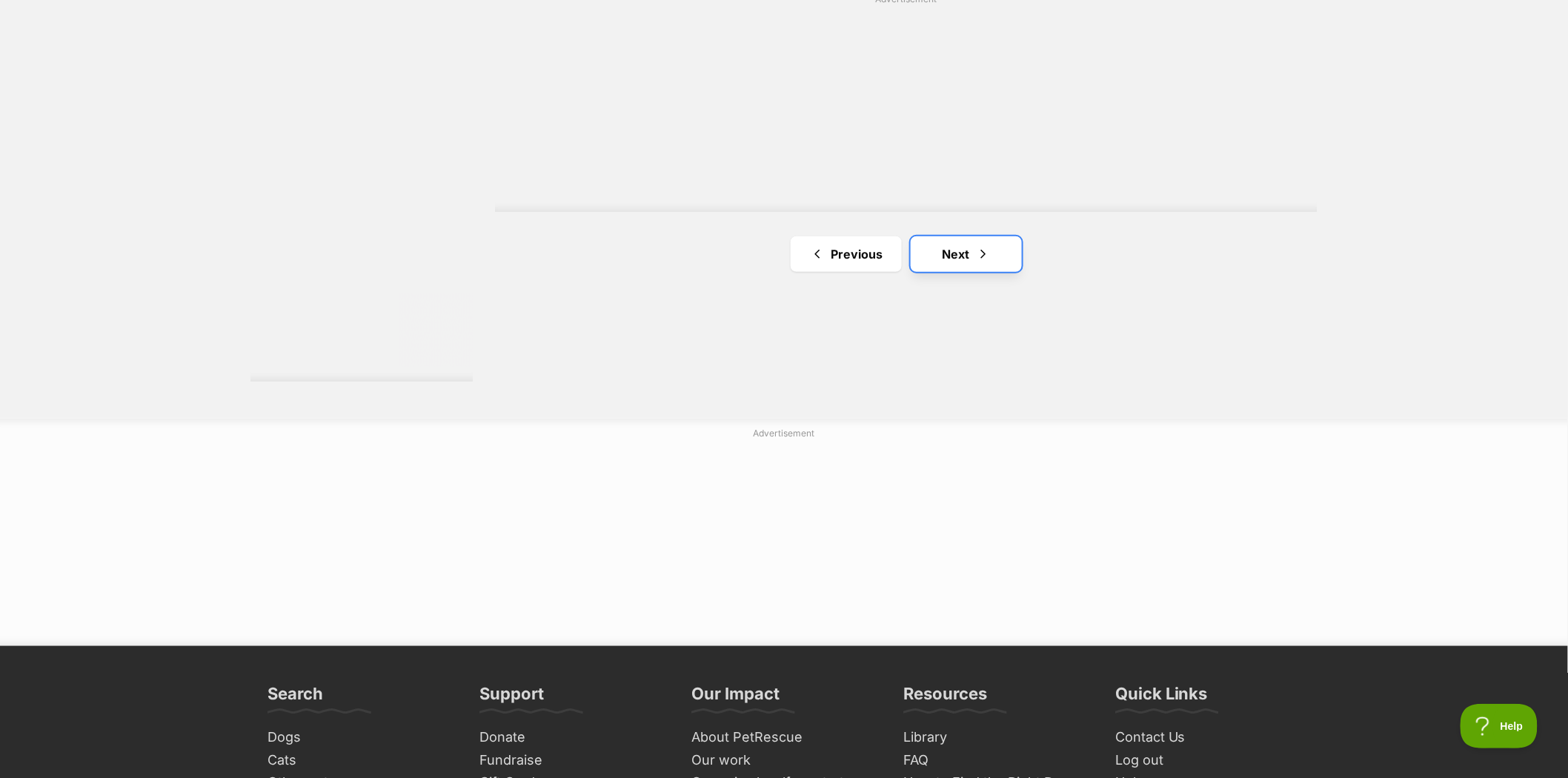
click at [946, 253] on link "Next" at bounding box center [966, 254] width 111 height 35
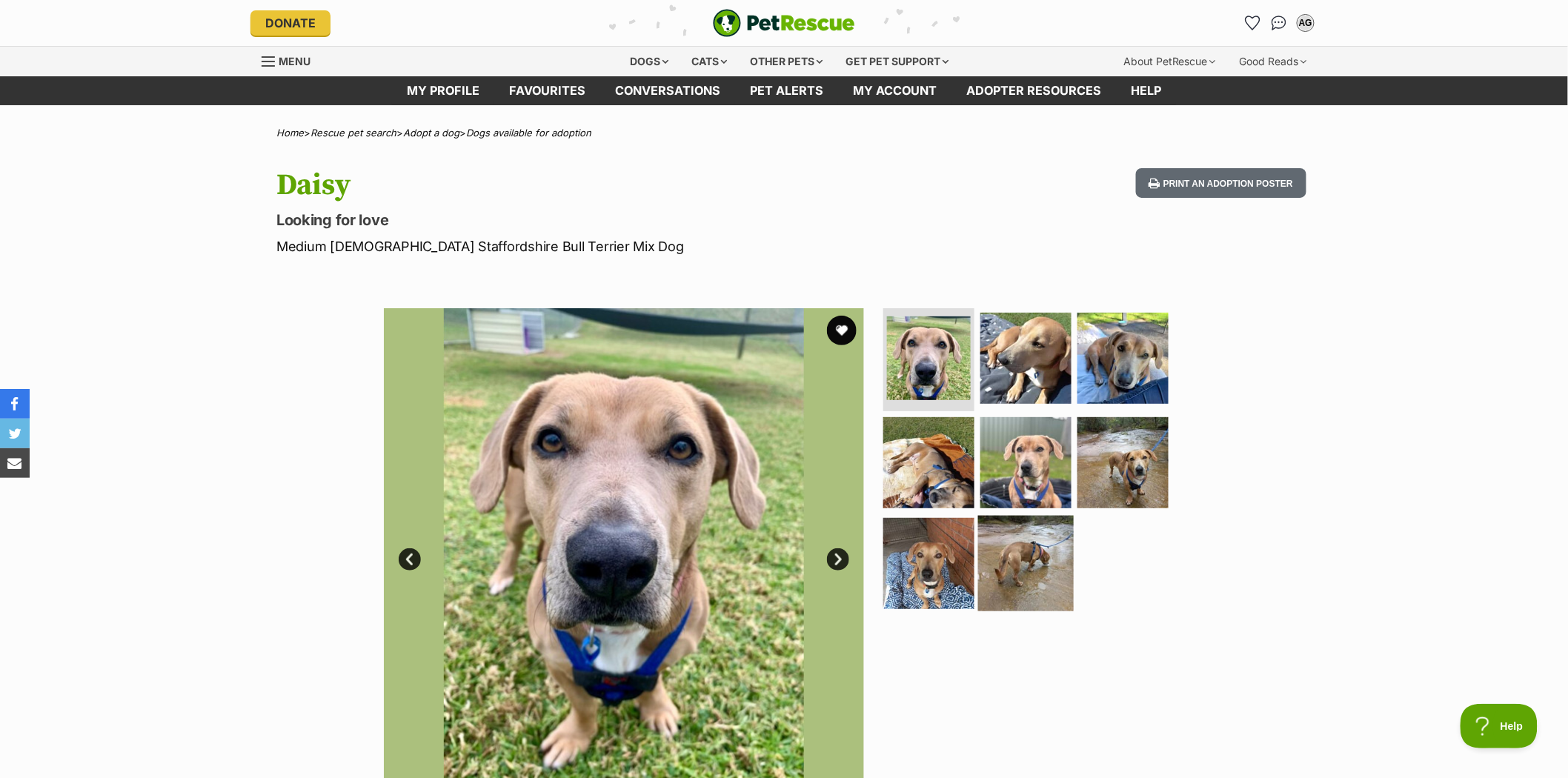
click at [1023, 551] on img at bounding box center [1026, 563] width 96 height 96
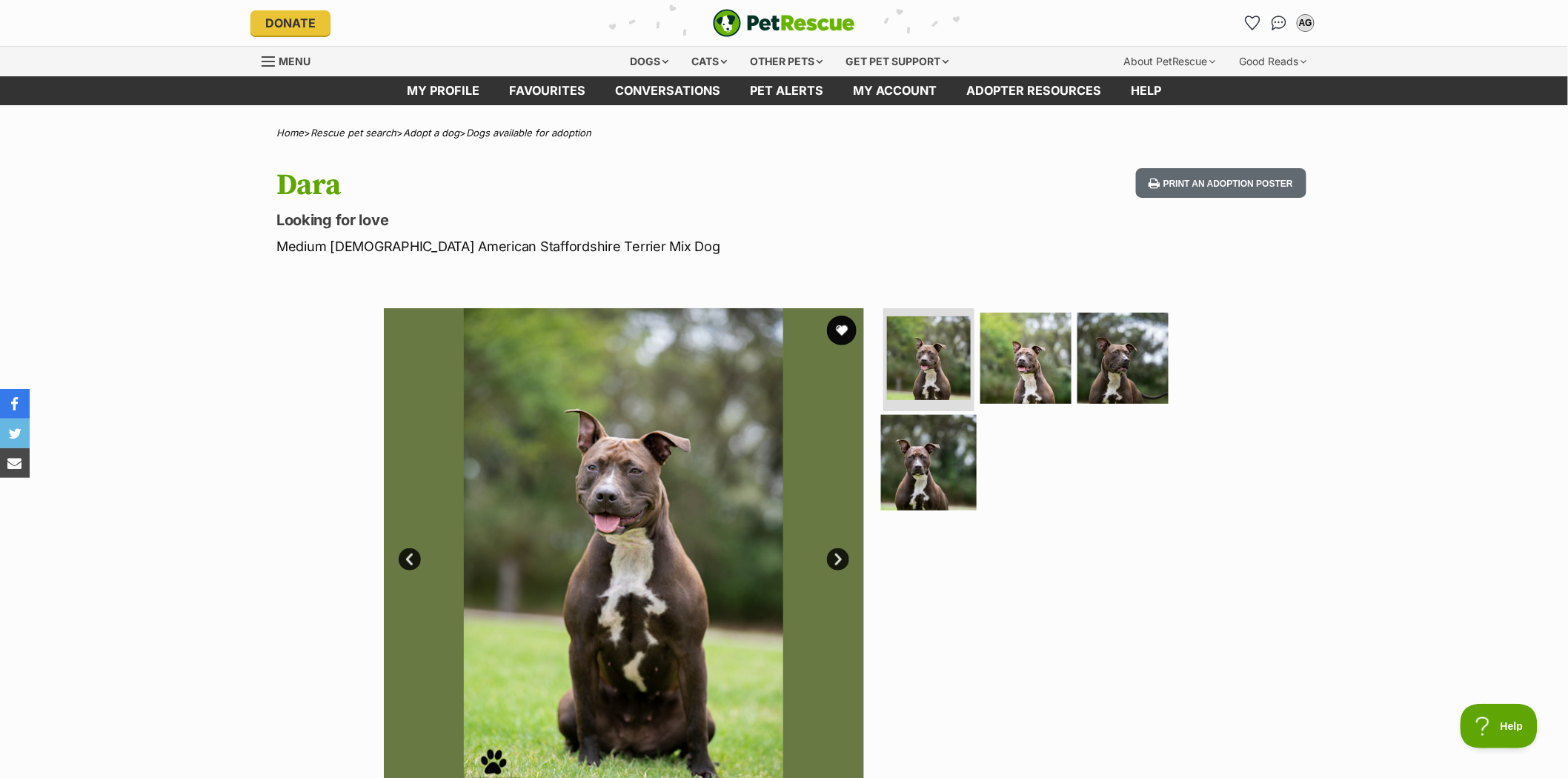
click at [920, 464] on img at bounding box center [928, 462] width 96 height 96
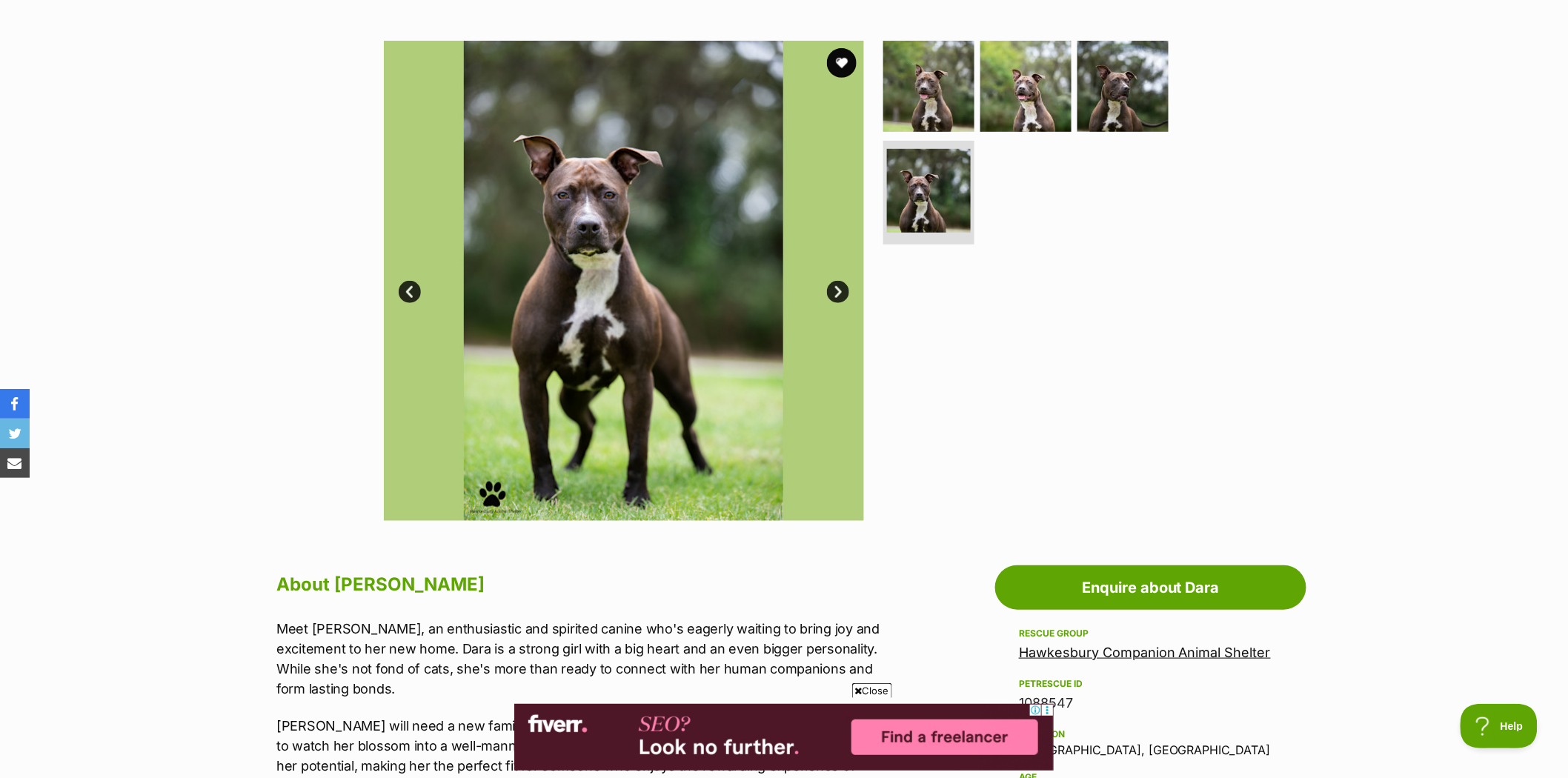
scroll to position [247, 0]
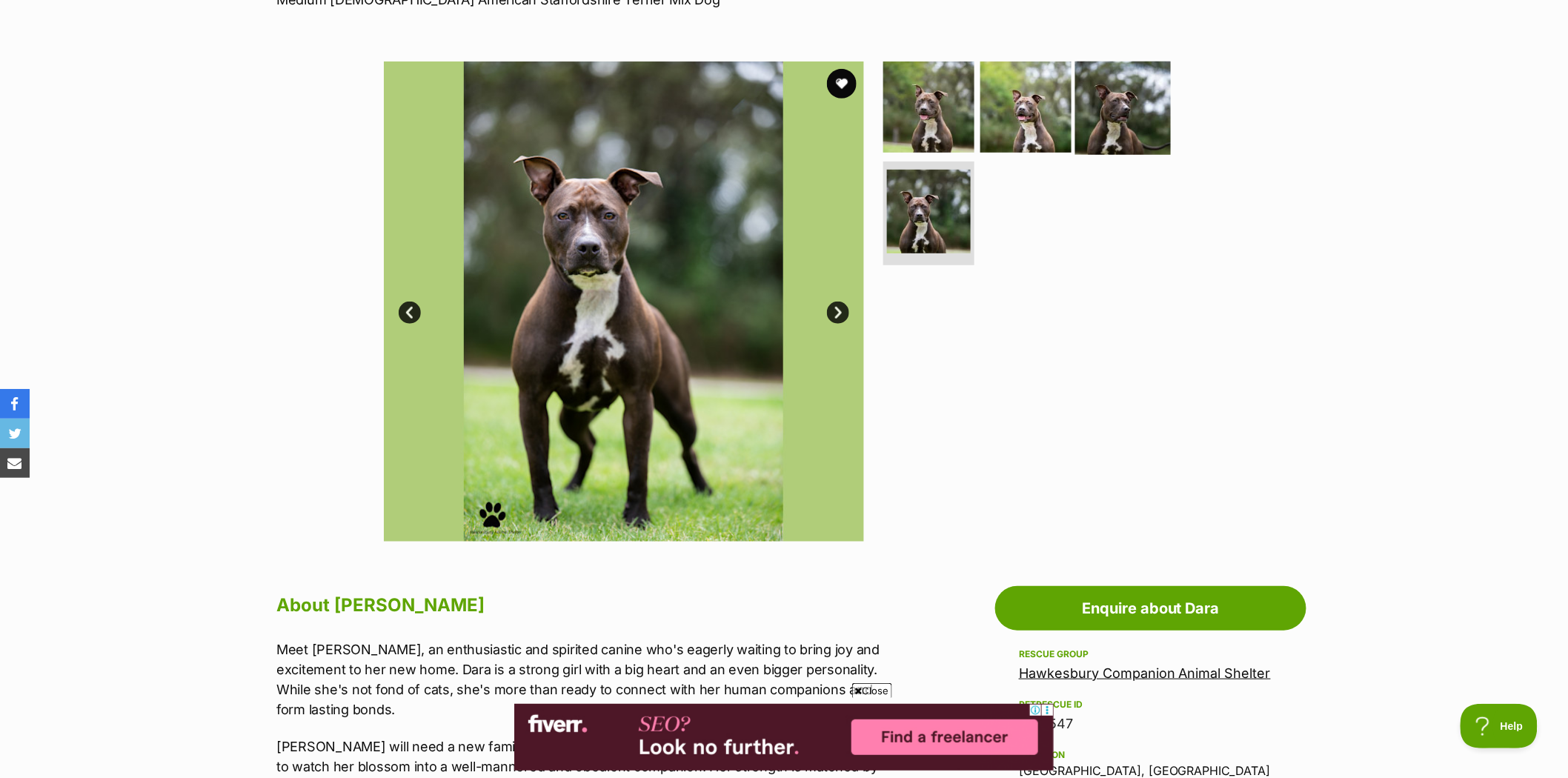
click at [1122, 113] on img at bounding box center [1123, 106] width 96 height 96
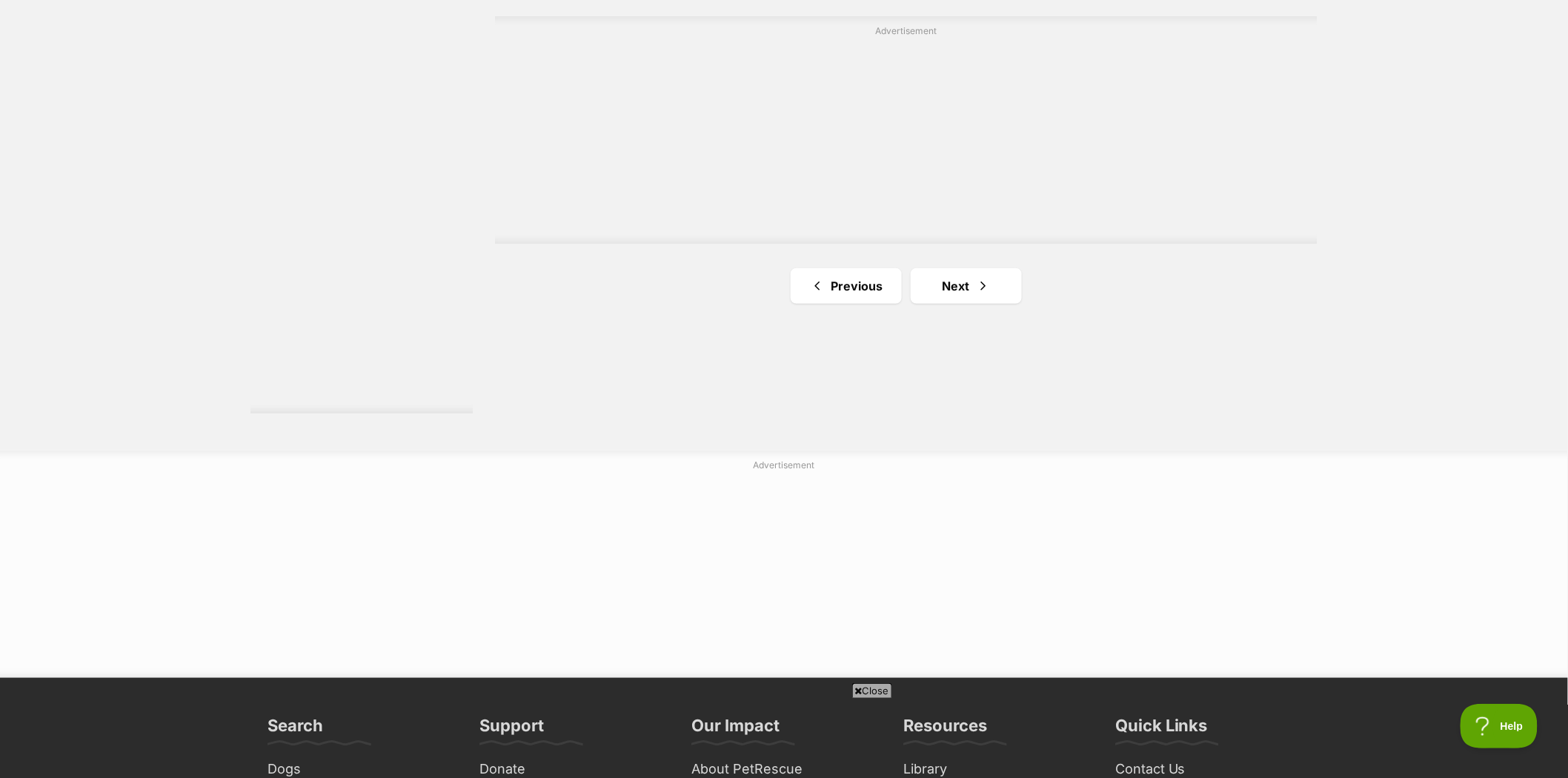
scroll to position [2717, 0]
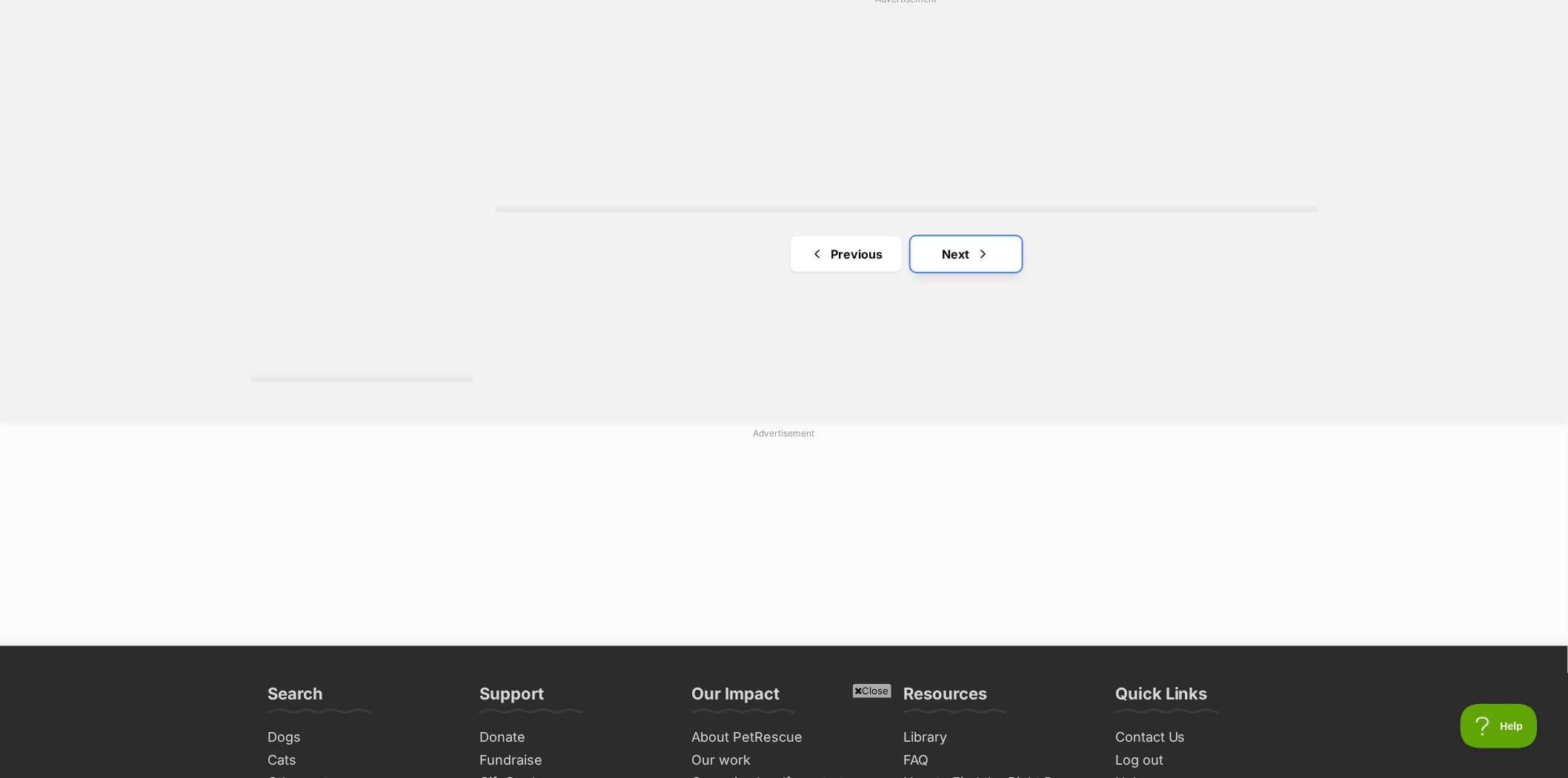
click at [956, 251] on link "Next" at bounding box center [966, 254] width 111 height 35
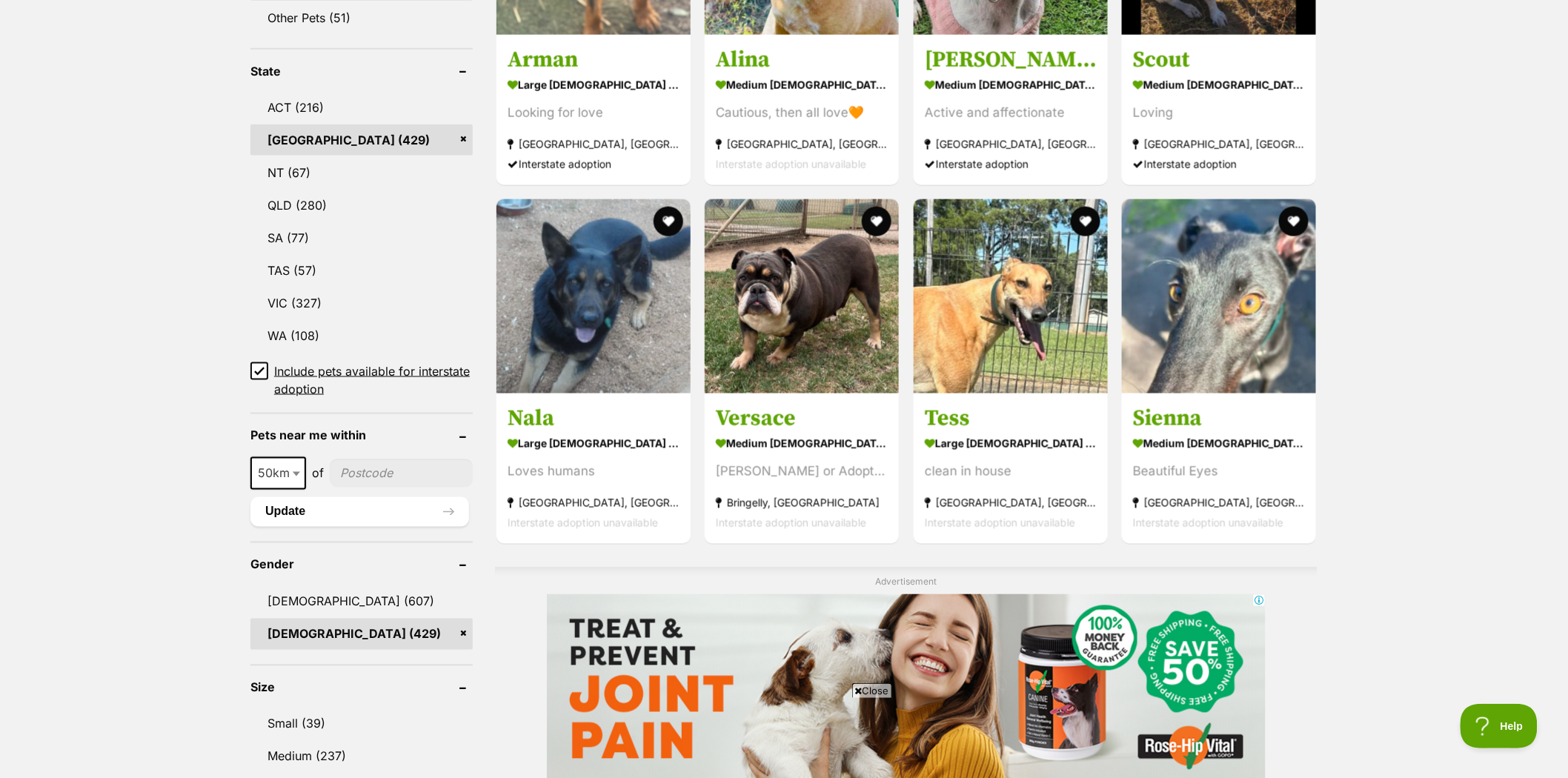
scroll to position [741, 0]
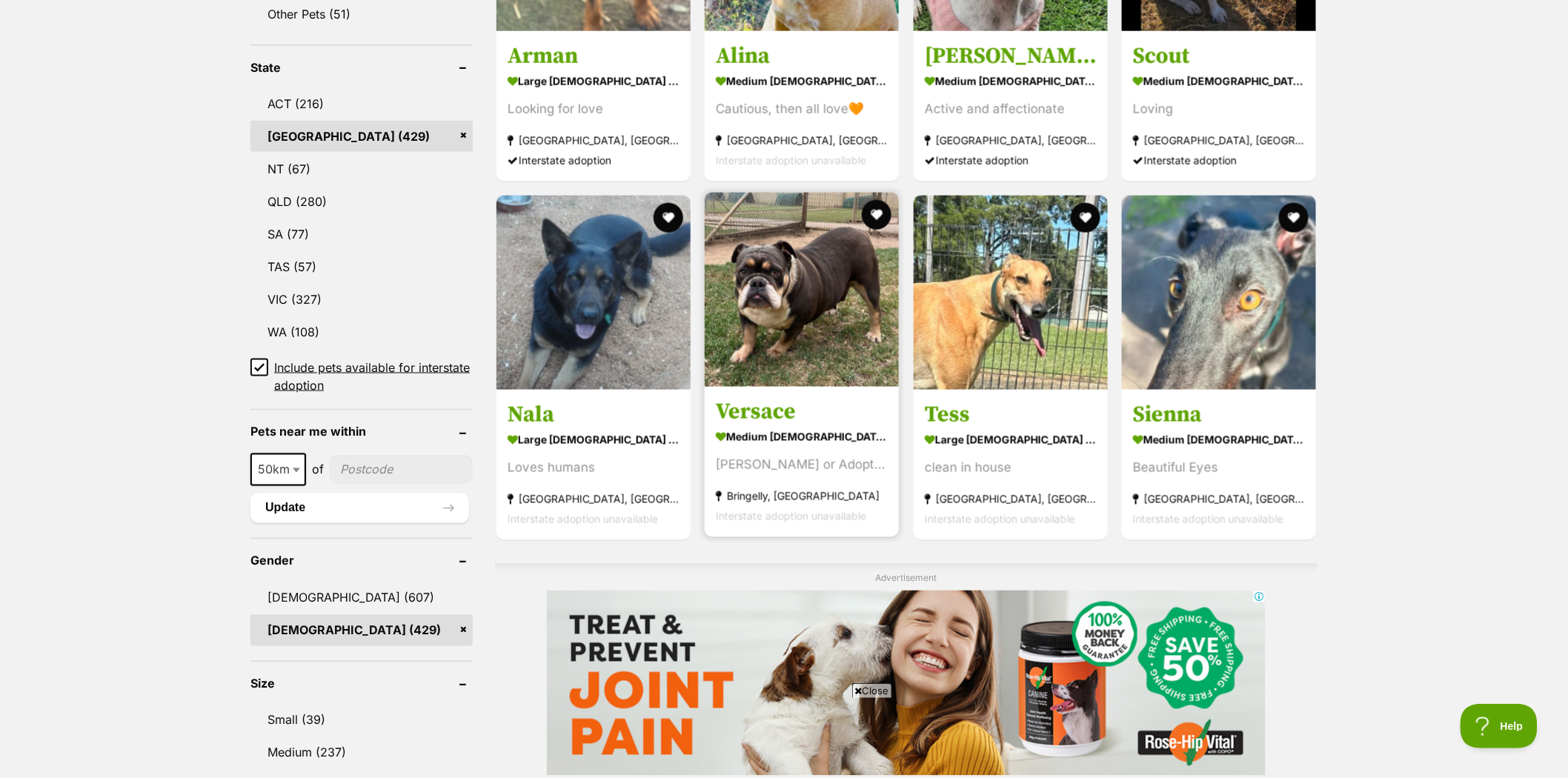
click at [757, 268] on img at bounding box center [802, 290] width 194 height 194
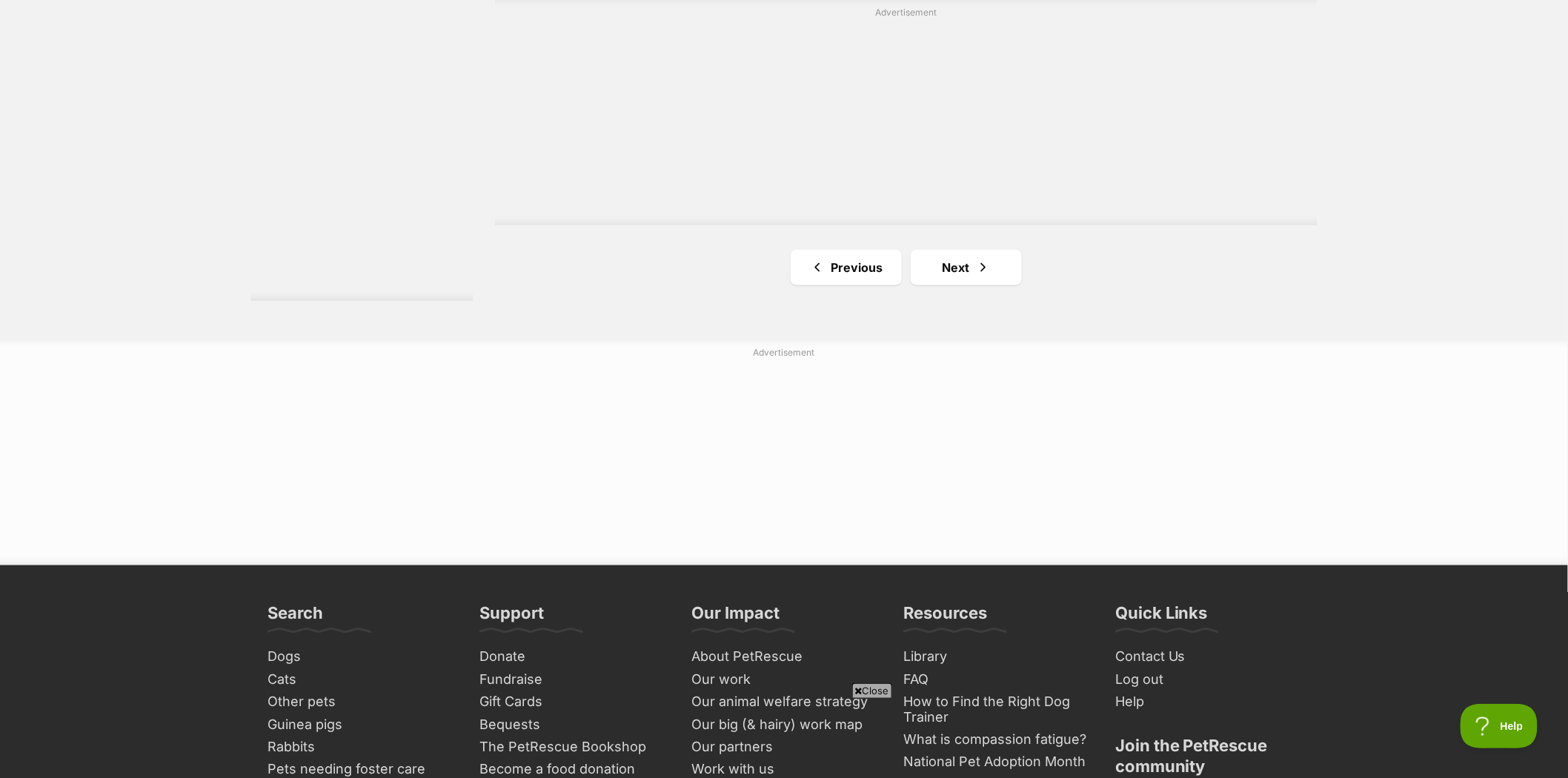
scroll to position [2799, 0]
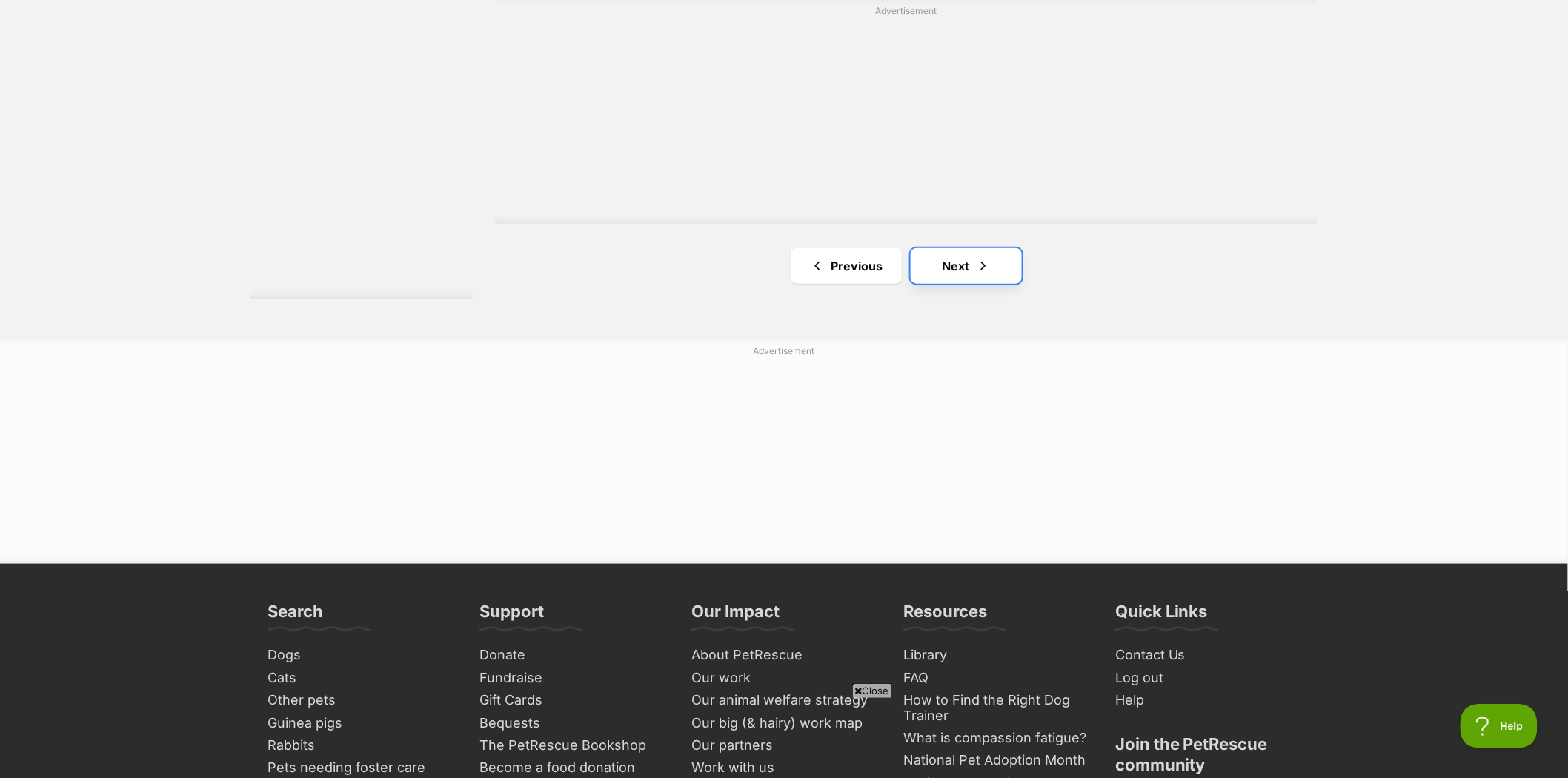
click at [964, 268] on link "Next" at bounding box center [966, 266] width 111 height 35
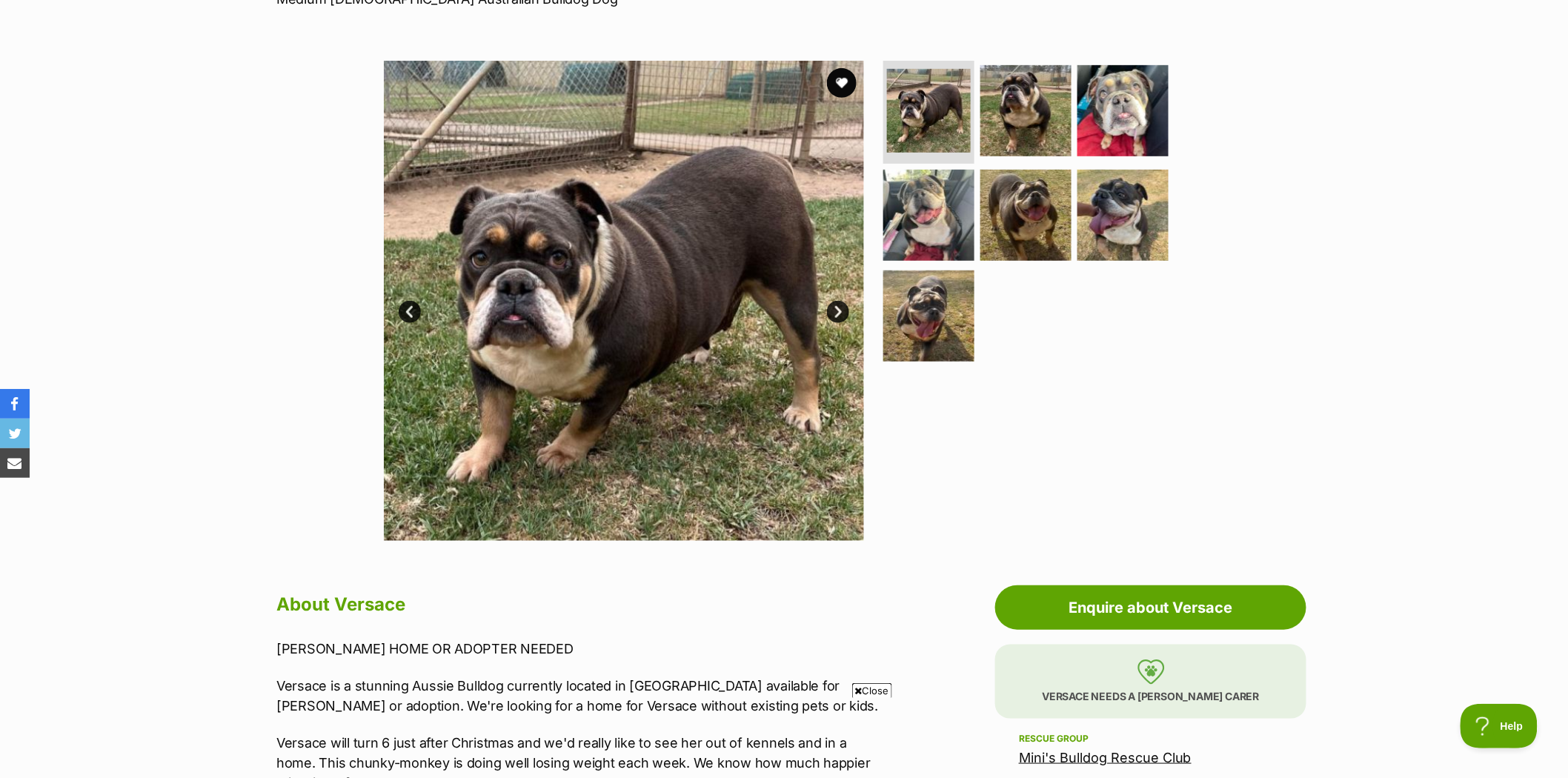
scroll to position [247, 0]
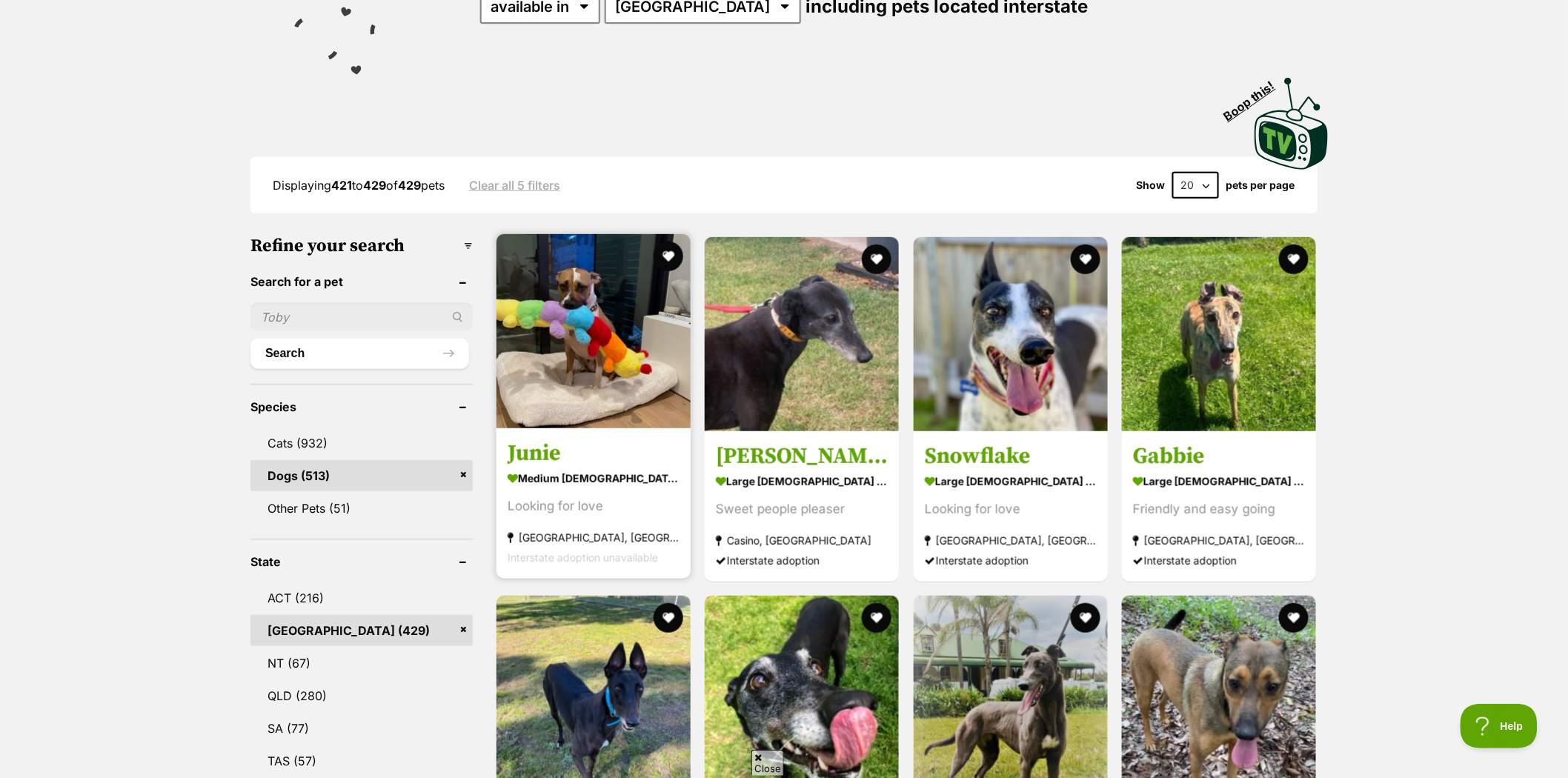
click at [593, 308] on img at bounding box center [594, 331] width 194 height 194
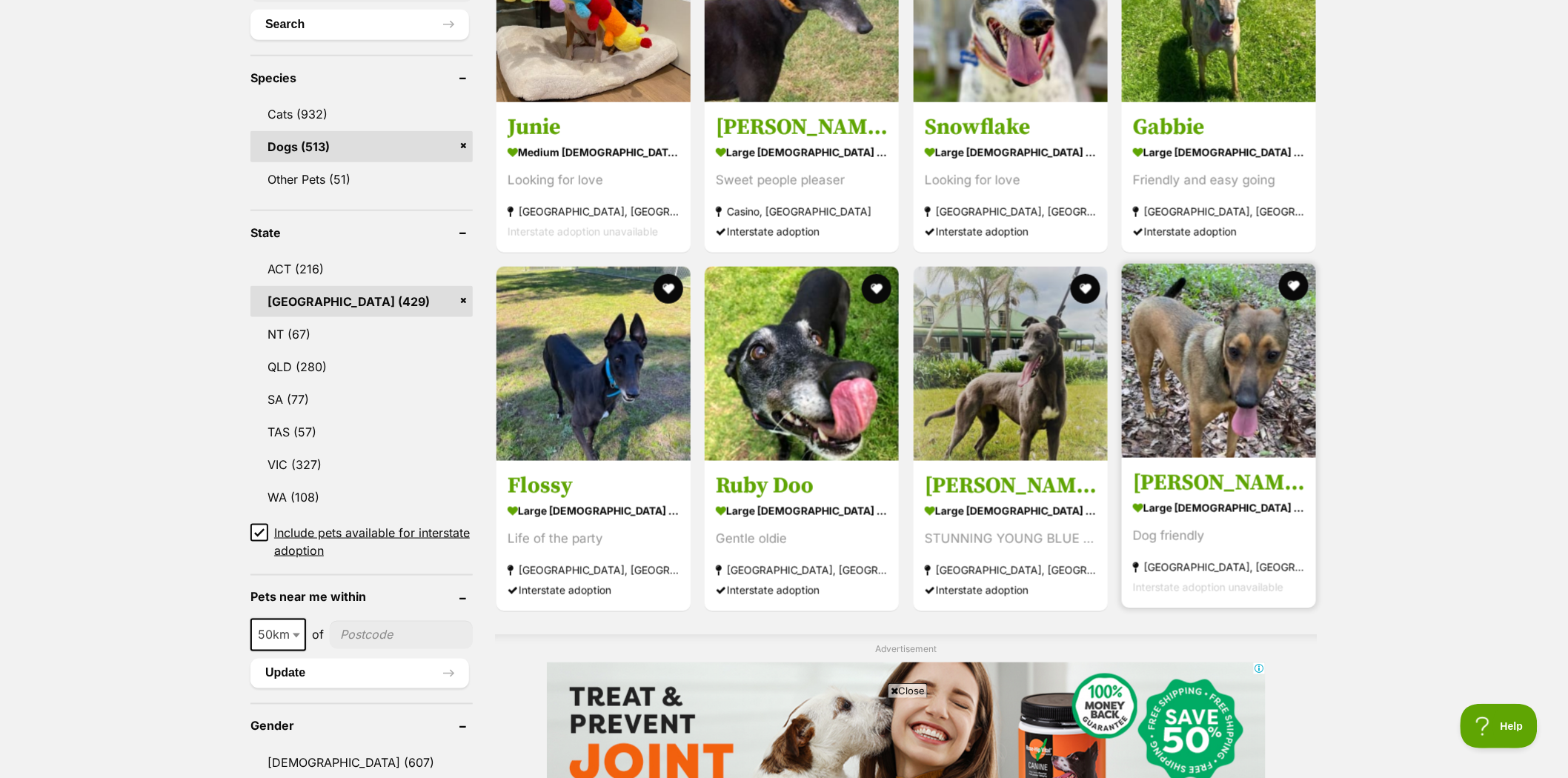
click at [1220, 360] on img at bounding box center [1219, 361] width 194 height 194
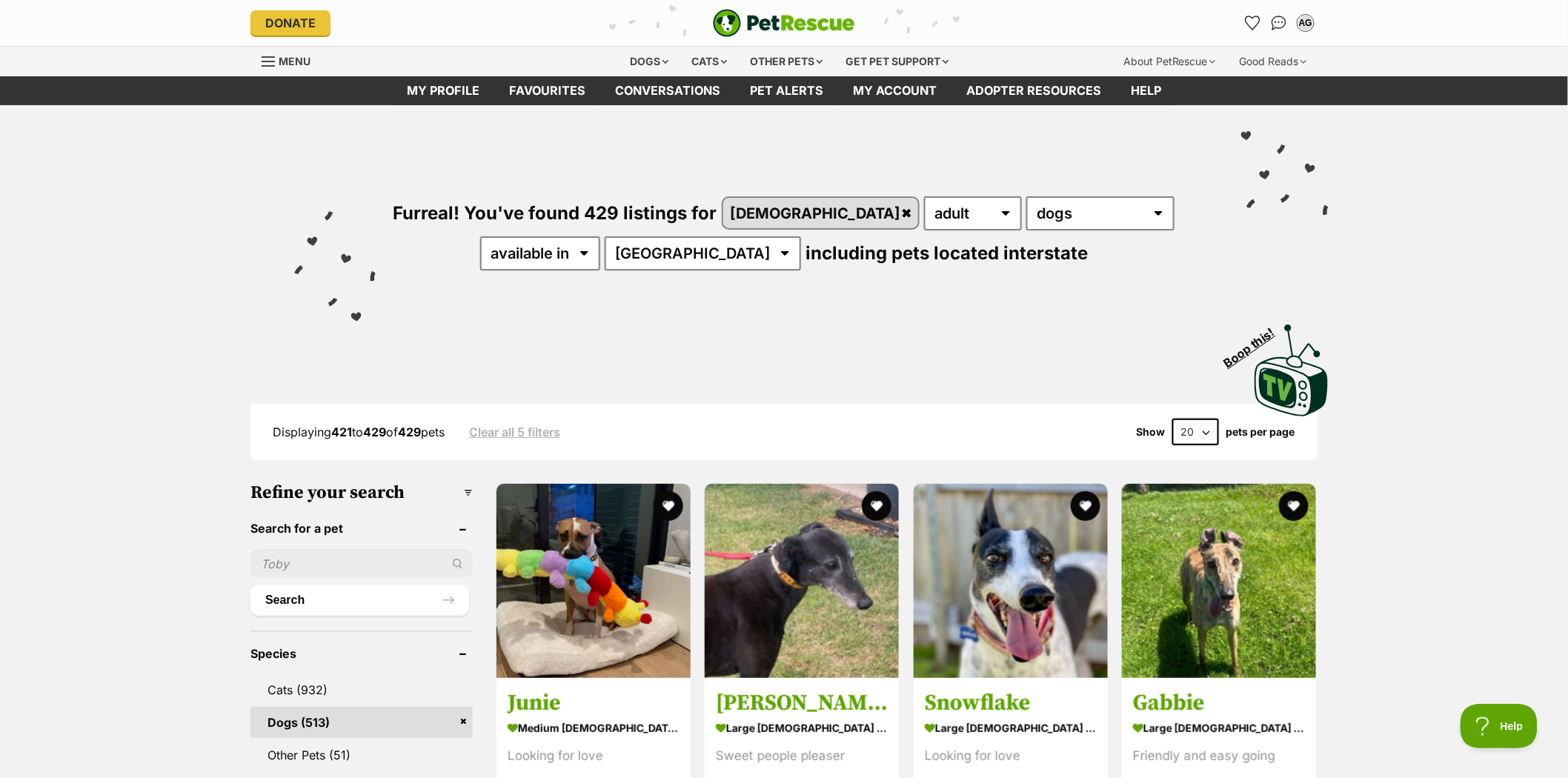
click at [297, 555] on input "text" at bounding box center [362, 563] width 223 height 28
type input "jemima"
click at [270, 593] on button "Search" at bounding box center [360, 600] width 219 height 30
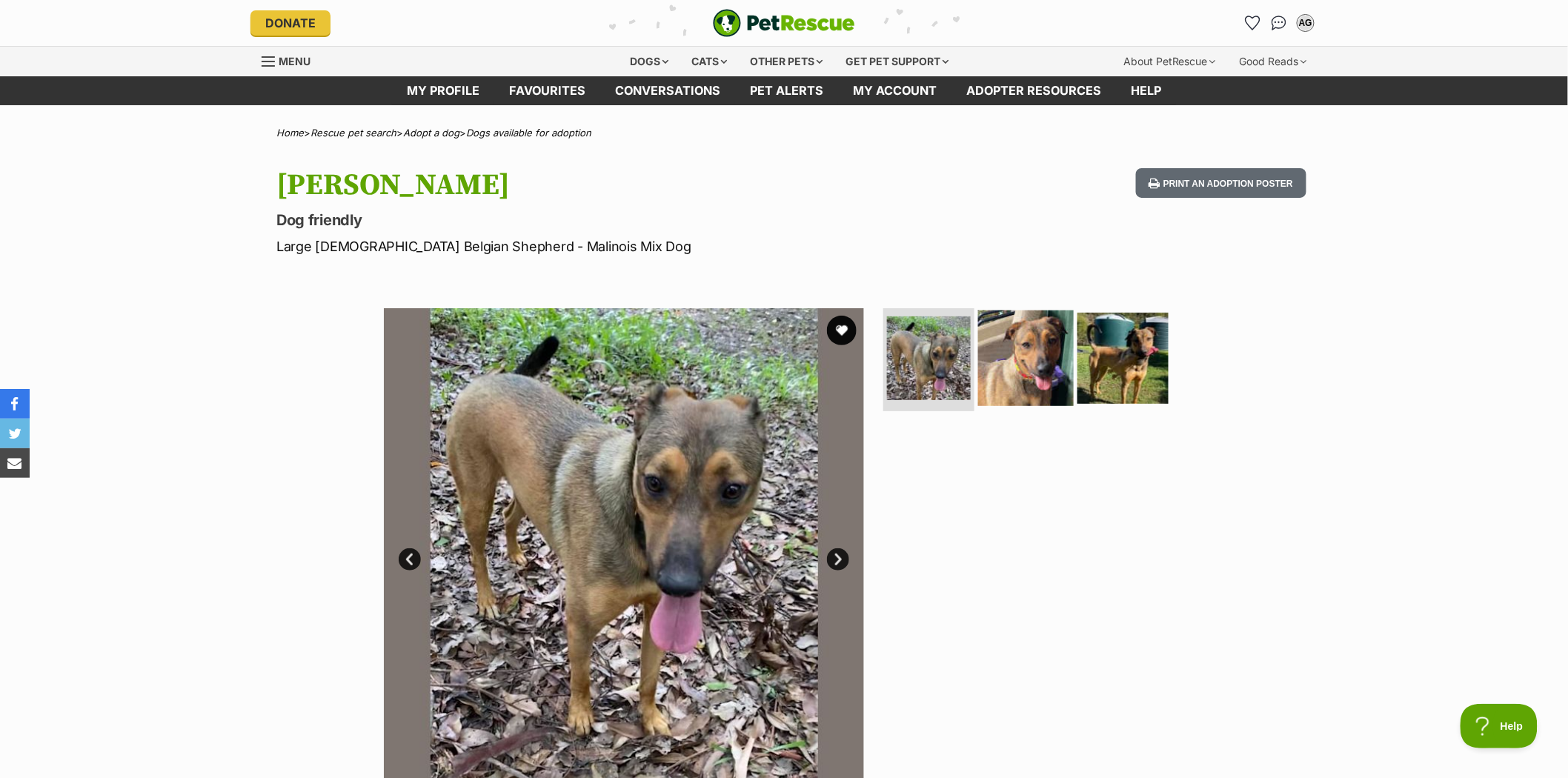
click at [1046, 360] on img at bounding box center [1026, 357] width 96 height 96
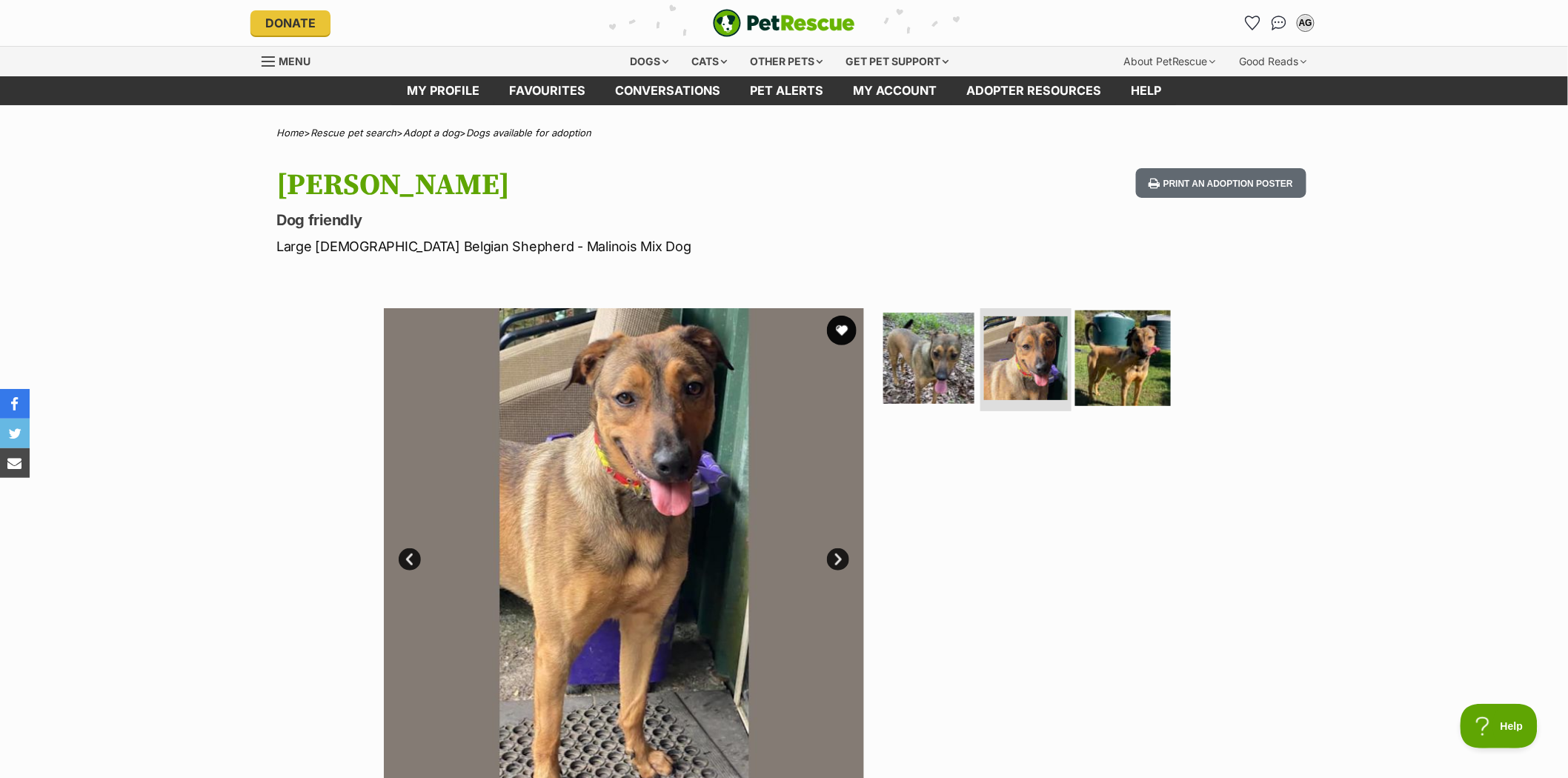
click at [1092, 361] on img at bounding box center [1123, 357] width 96 height 96
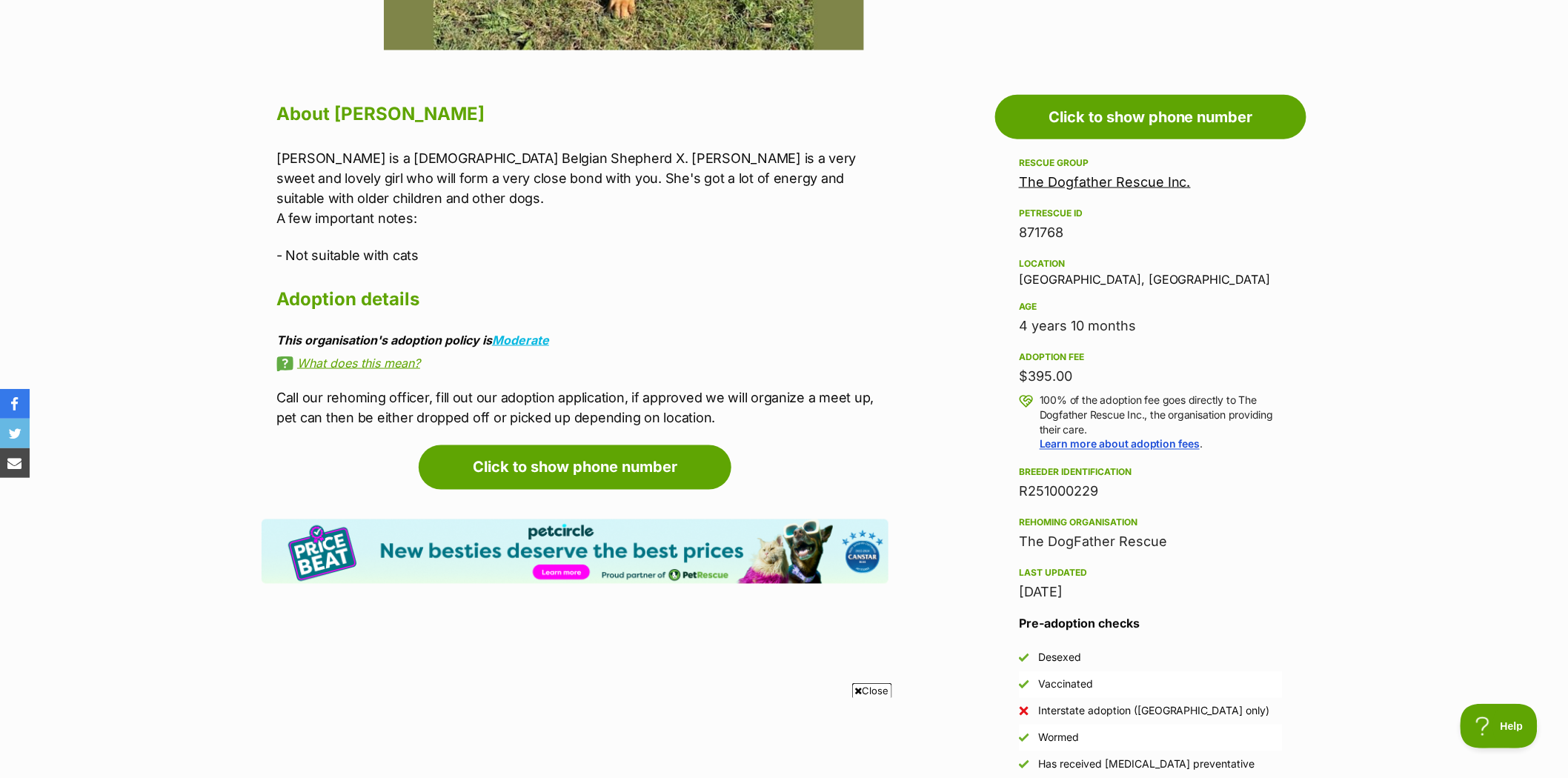
scroll to position [741, 0]
